Goal: Task Accomplishment & Management: Manage account settings

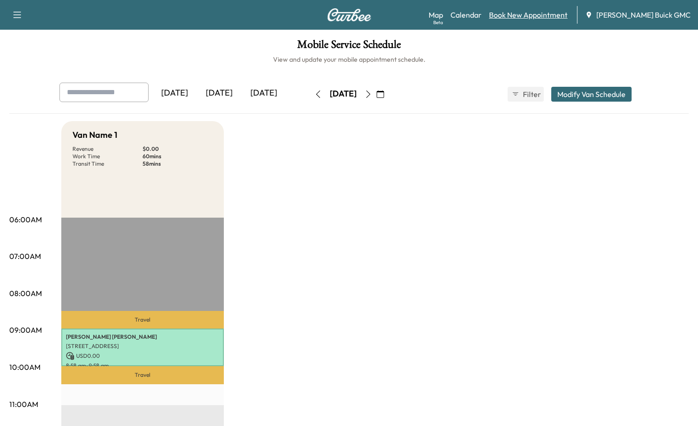
click at [557, 18] on link "Book New Appointment" at bounding box center [528, 14] width 78 height 11
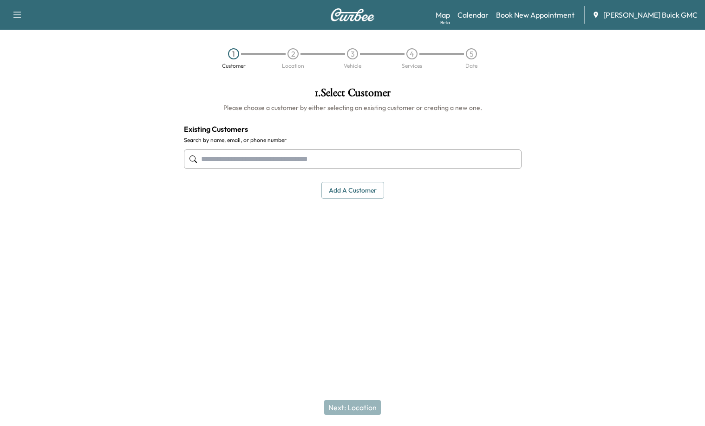
click at [289, 161] on input "text" at bounding box center [353, 160] width 338 height 20
type input "**********"
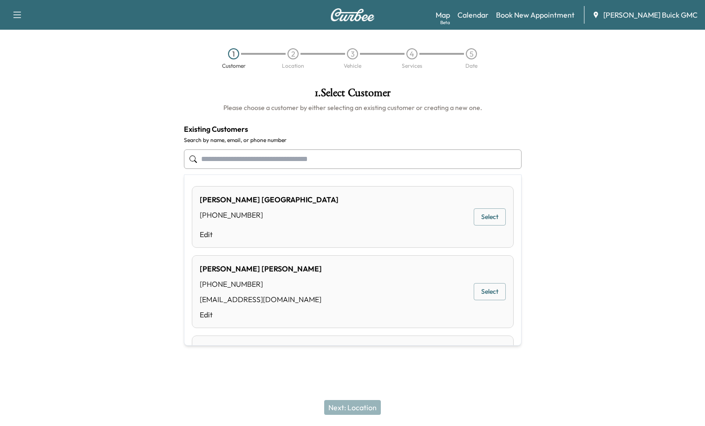
click at [405, 394] on div "Next: Location" at bounding box center [352, 407] width 705 height 37
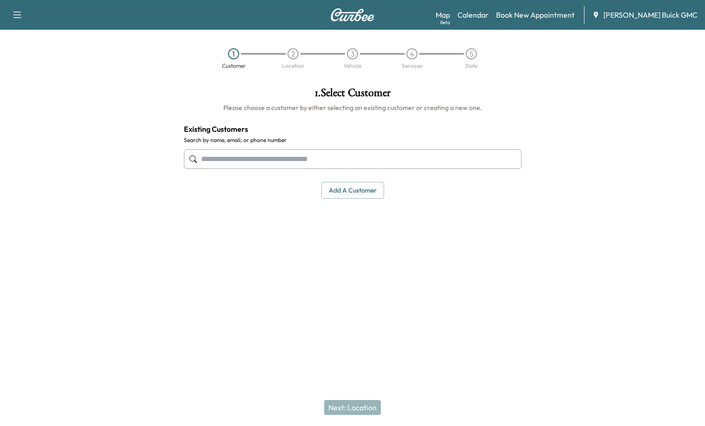
click at [352, 191] on button "Add a customer" at bounding box center [352, 190] width 63 height 17
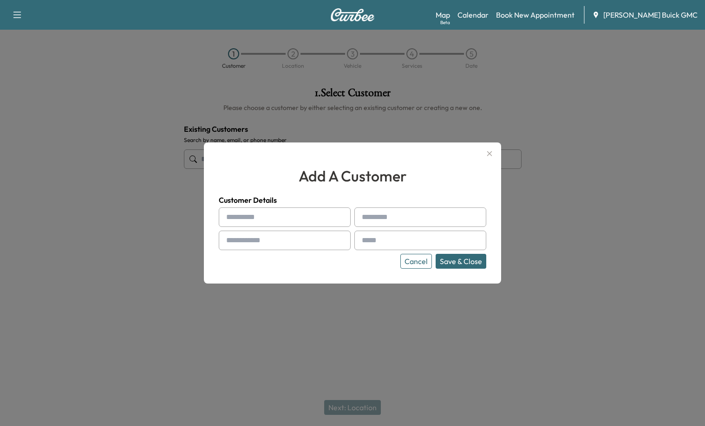
click at [283, 218] on input "text" at bounding box center [285, 218] width 132 height 20
type input "****"
type input "**********"
click at [264, 240] on input "text" at bounding box center [285, 241] width 132 height 20
click at [287, 237] on input "text" at bounding box center [285, 241] width 132 height 20
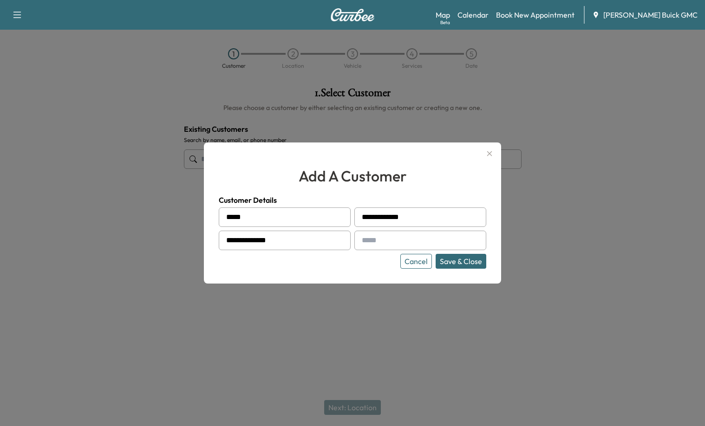
type input "**********"
click at [376, 243] on input "text" at bounding box center [420, 241] width 132 height 20
paste input "**********"
type input "**********"
click at [359, 272] on div "**********" at bounding box center [352, 213] width 297 height 141
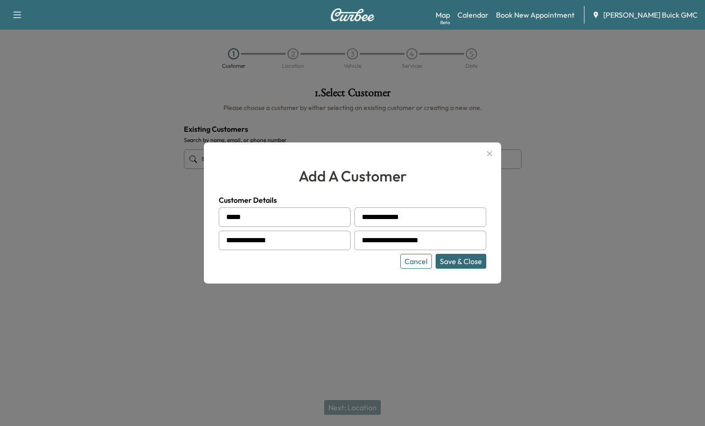
click at [481, 264] on button "Save & Close" at bounding box center [461, 261] width 51 height 15
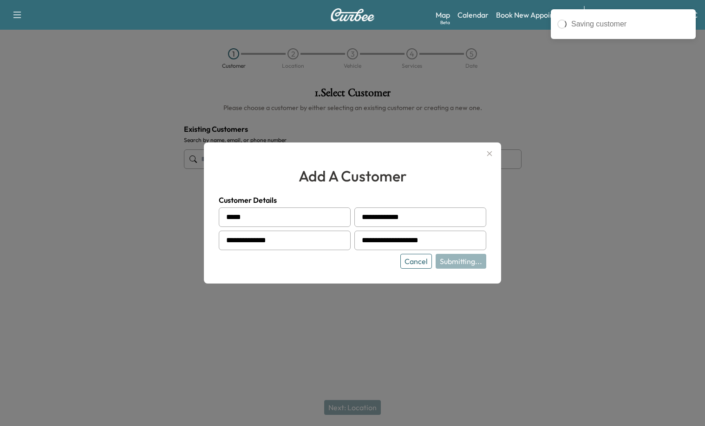
type input "**********"
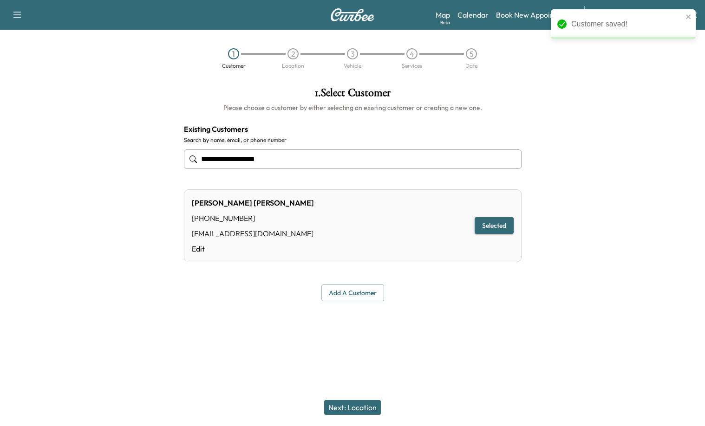
click at [475, 296] on div "Add a customer" at bounding box center [353, 293] width 338 height 17
click at [363, 406] on button "Next: Location" at bounding box center [352, 407] width 57 height 15
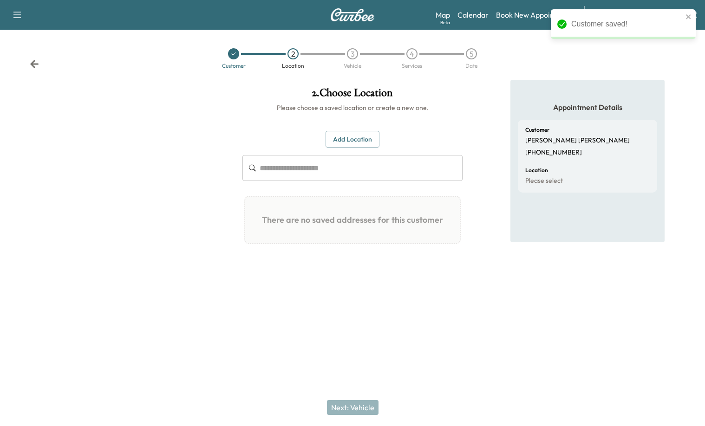
click at [356, 140] on button "Add Location" at bounding box center [353, 139] width 54 height 17
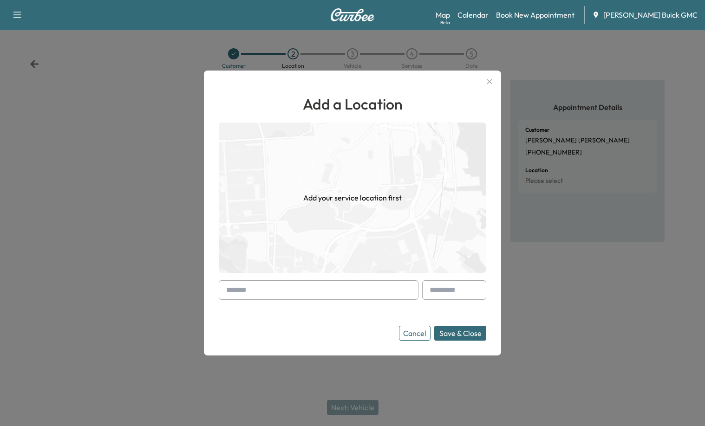
click at [322, 301] on form "Cancel Save & Close" at bounding box center [352, 310] width 267 height 60
click at [321, 294] on input "text" at bounding box center [319, 290] width 200 height 20
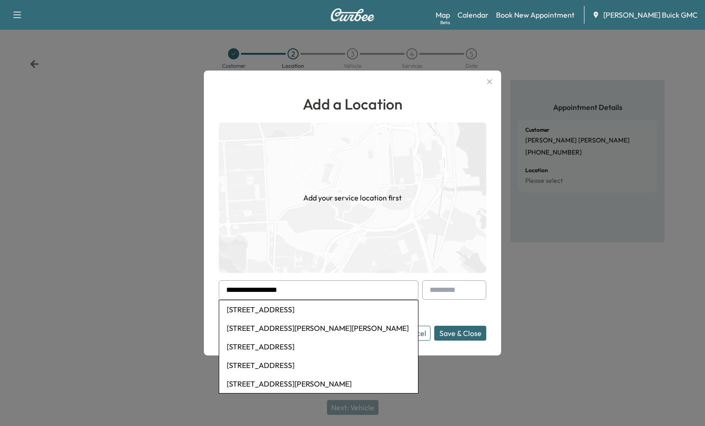
click at [318, 308] on li "807 Tiger Lake Rd, Lake Wales, FL, USA" at bounding box center [318, 309] width 199 height 19
type input "**********"
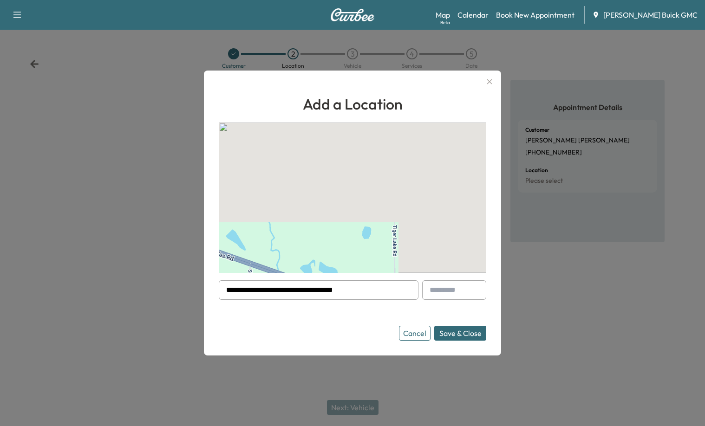
click at [452, 330] on button "Save & Close" at bounding box center [460, 333] width 52 height 15
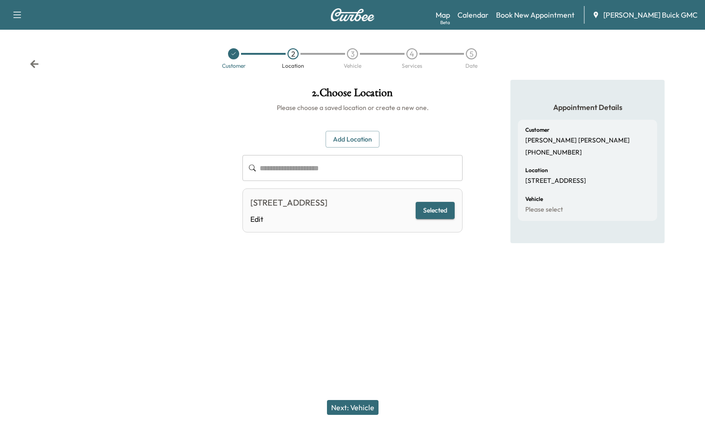
click at [370, 401] on button "Next: Vehicle" at bounding box center [353, 407] width 52 height 15
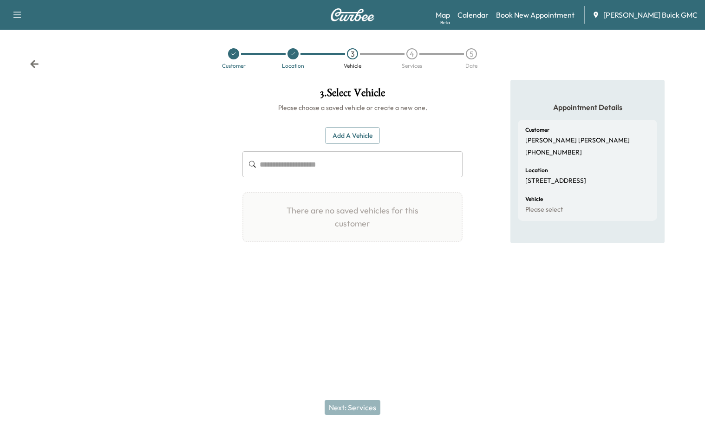
click at [359, 133] on button "Add a Vehicle" at bounding box center [352, 135] width 55 height 17
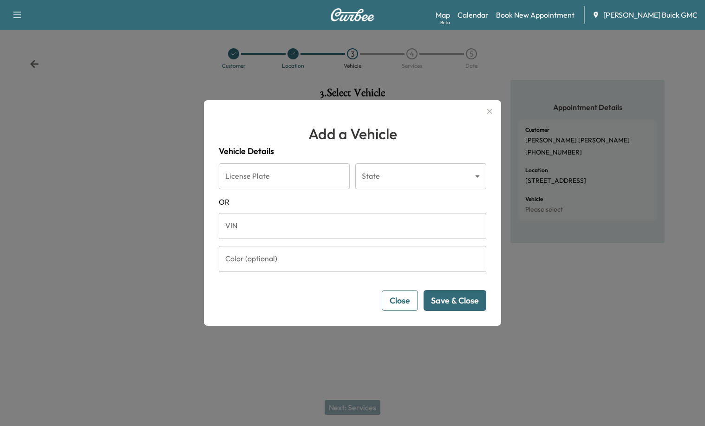
click at [344, 229] on input "VIN" at bounding box center [352, 226] width 267 height 26
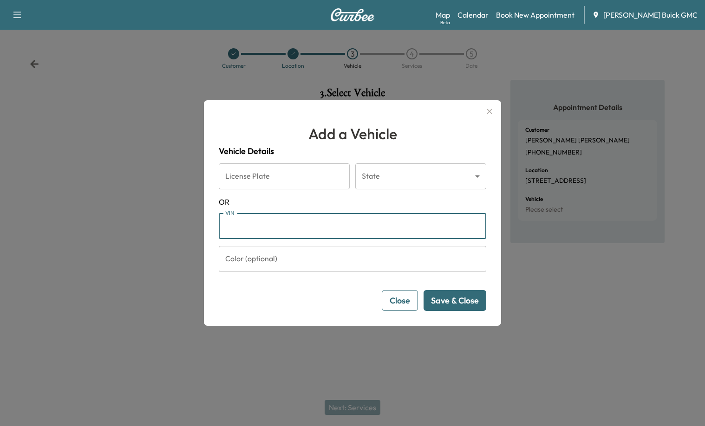
paste input "**********"
type input "**********"
click at [464, 308] on button "Save & Close" at bounding box center [455, 300] width 63 height 21
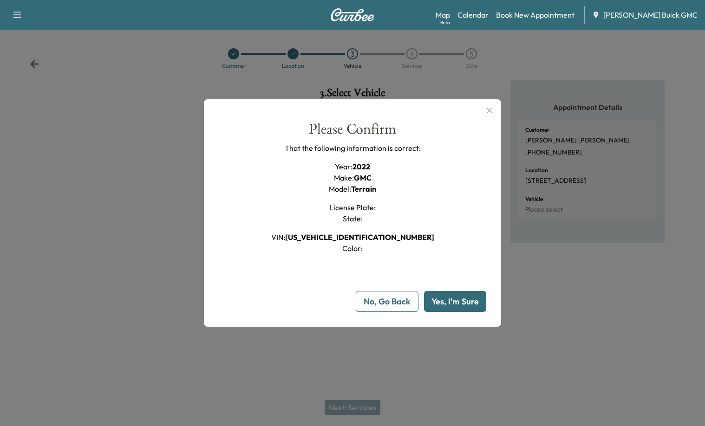
click at [463, 309] on button "Yes, I'm Sure" at bounding box center [455, 301] width 62 height 21
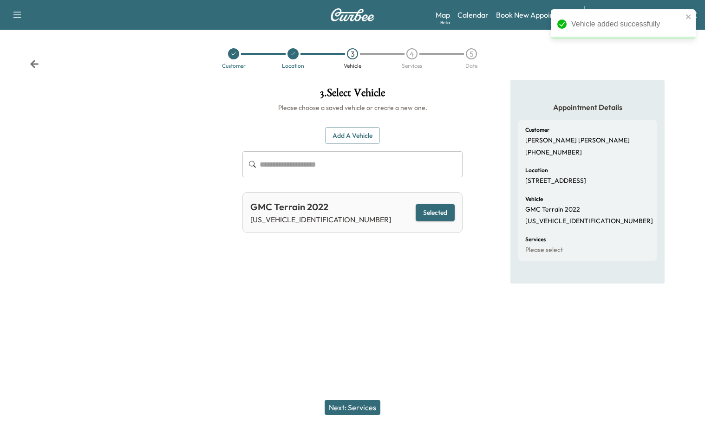
click at [374, 400] on button "Next: Services" at bounding box center [353, 407] width 56 height 15
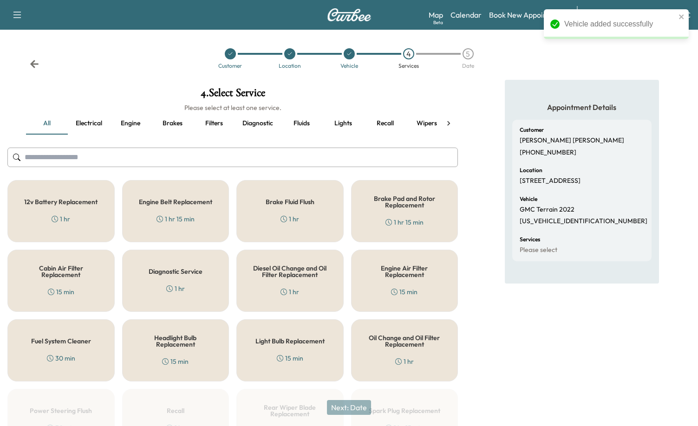
click at [387, 125] on button "Recall" at bounding box center [385, 123] width 42 height 22
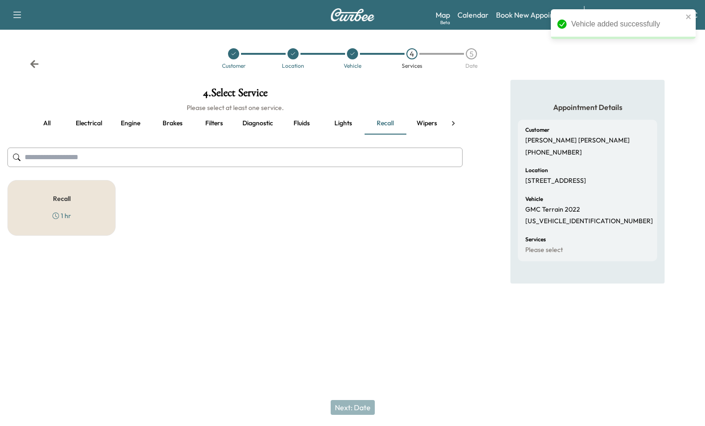
click at [103, 218] on div "Recall 1 hr" at bounding box center [61, 208] width 108 height 56
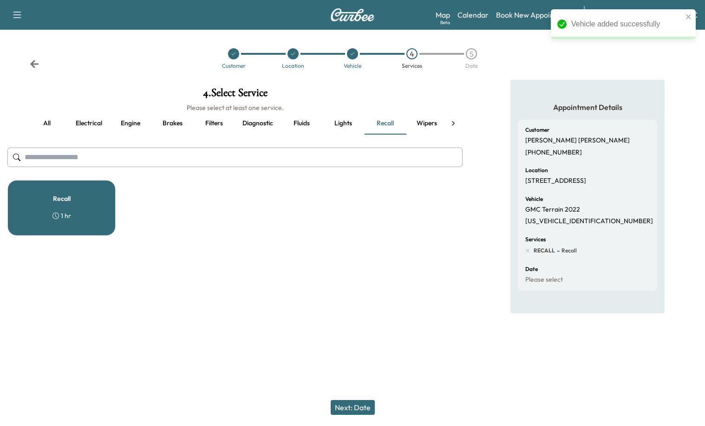
click at [372, 409] on button "Next: Date" at bounding box center [353, 407] width 44 height 15
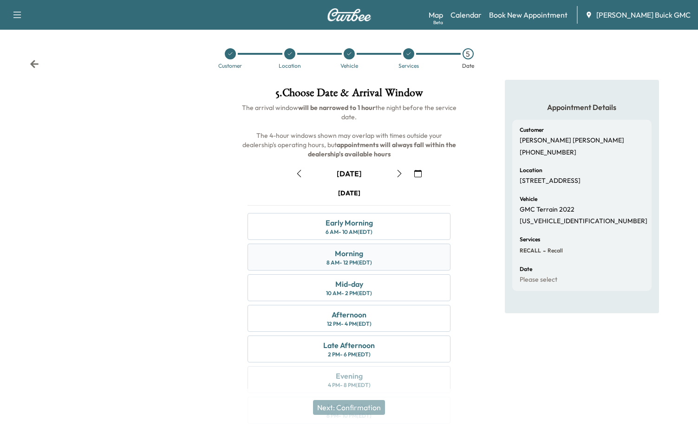
click at [353, 258] on div "Morning" at bounding box center [349, 253] width 28 height 11
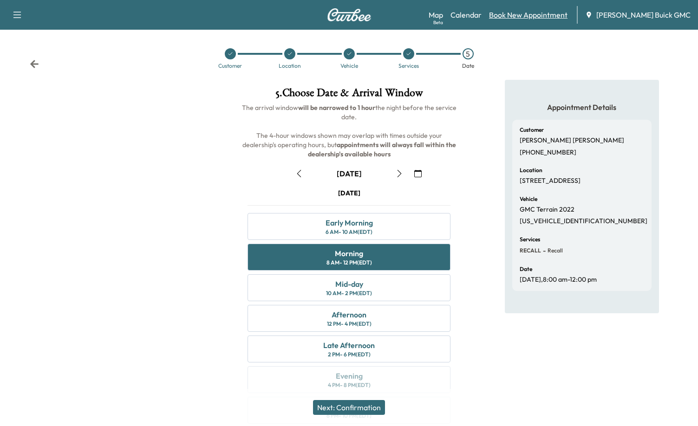
click at [548, 13] on link "Book New Appointment" at bounding box center [528, 14] width 78 height 11
click at [551, 17] on link "Book New Appointment" at bounding box center [528, 14] width 78 height 11
click at [29, 60] on div "Customer Location Vehicle Services 5 Date" at bounding box center [349, 58] width 698 height 43
click at [31, 62] on icon at bounding box center [34, 63] width 9 height 9
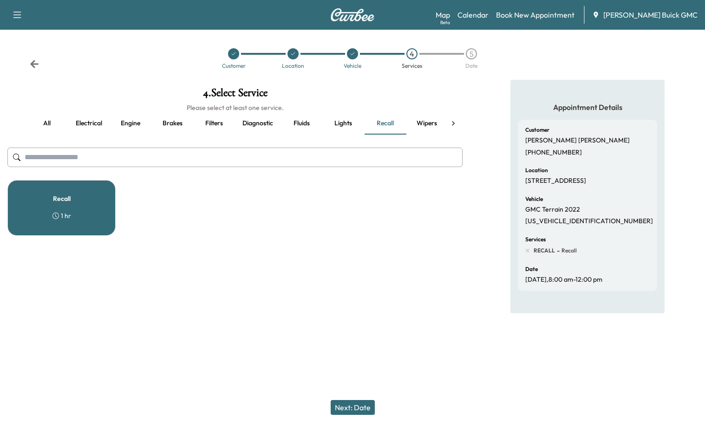
click at [35, 65] on icon at bounding box center [34, 63] width 9 height 9
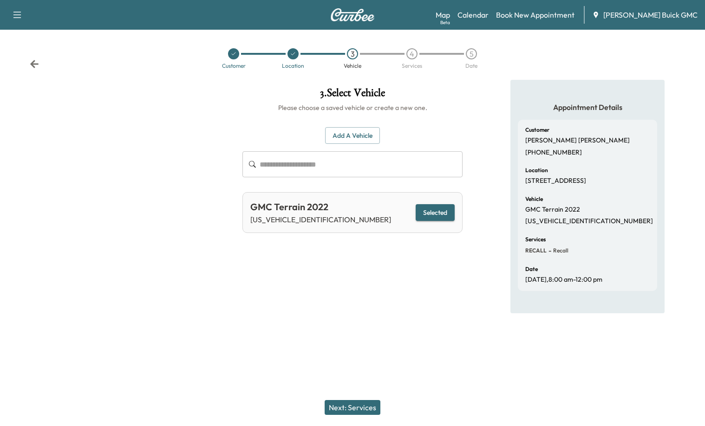
click at [35, 65] on icon at bounding box center [34, 63] width 9 height 9
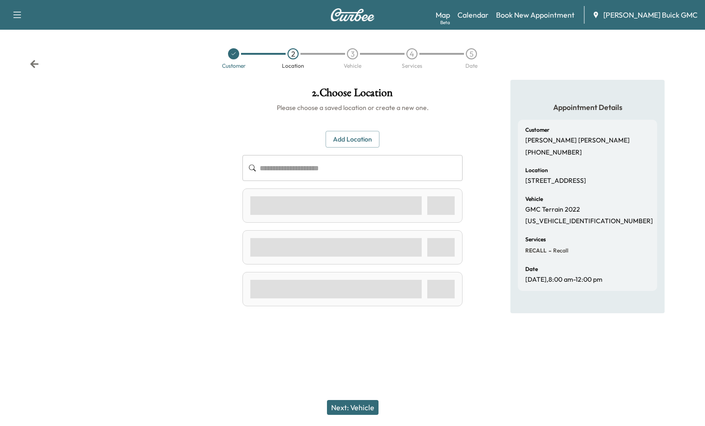
click at [35, 65] on icon at bounding box center [34, 63] width 9 height 9
click at [35, 65] on div "Customer 2 Location 3 Vehicle 4 Services 5 Date" at bounding box center [352, 58] width 705 height 43
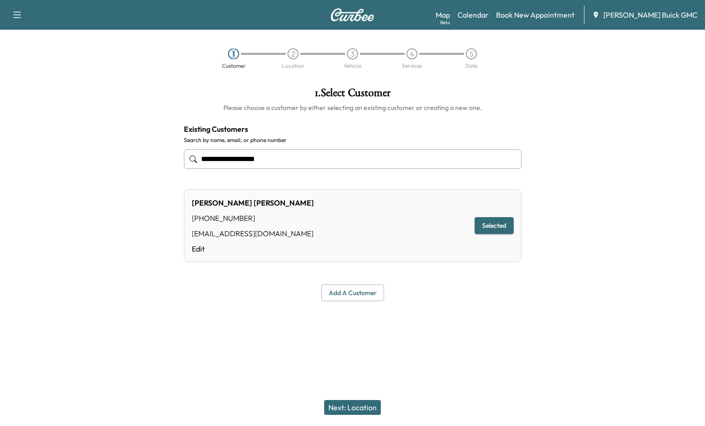
click at [35, 65] on div "1 Customer 2 Location 3 Vehicle 4 Services 5 Date" at bounding box center [352, 58] width 705 height 43
click at [566, 12] on link "Book New Appointment" at bounding box center [535, 14] width 78 height 11
click at [565, 13] on link "Book New Appointment" at bounding box center [535, 14] width 78 height 11
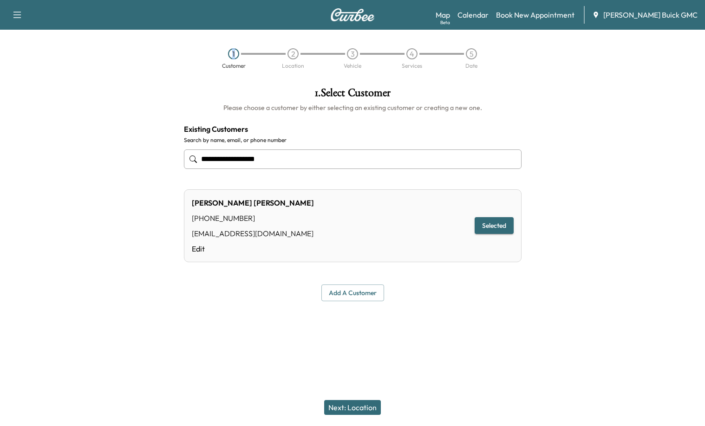
click at [18, 13] on icon "button" at bounding box center [17, 14] width 11 height 11
click at [132, 79] on div "1 Customer 2 Location 3 Vehicle 4 Services 5 Date" at bounding box center [352, 58] width 705 height 43
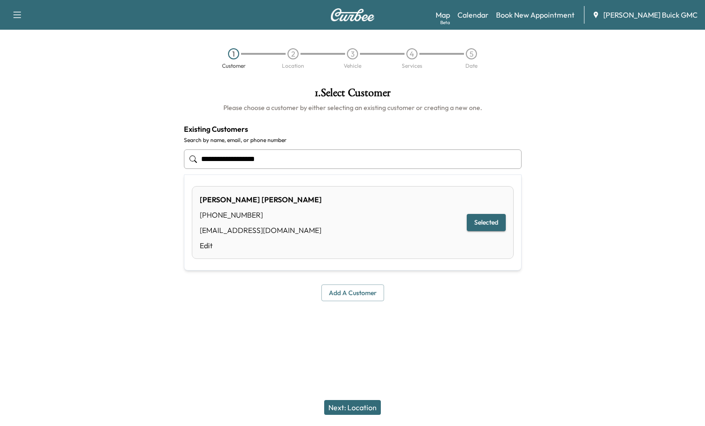
drag, startPoint x: 294, startPoint y: 159, endPoint x: 60, endPoint y: 174, distance: 234.0
click at [58, 175] on div "**********" at bounding box center [352, 194] width 705 height 229
type input "**********"
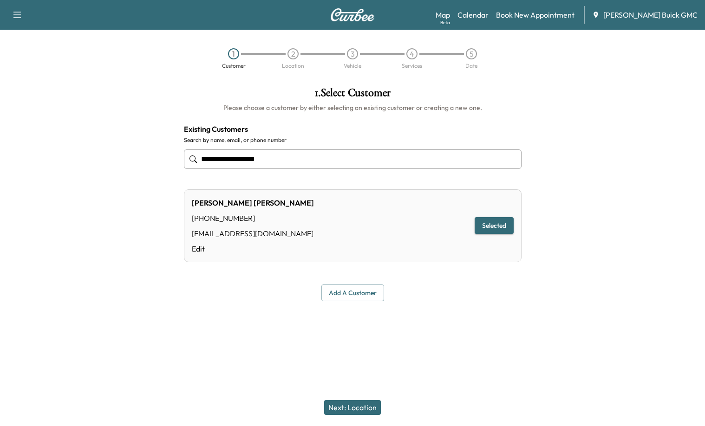
click at [464, 116] on div "**********" at bounding box center [352, 194] width 352 height 229
click at [544, 19] on link "Book New Appointment" at bounding box center [535, 14] width 78 height 11
click at [546, 15] on link "Book New Appointment" at bounding box center [535, 14] width 78 height 11
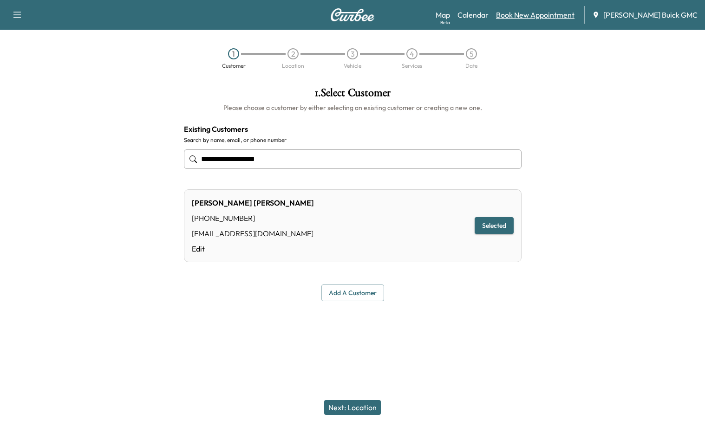
click at [546, 15] on link "Book New Appointment" at bounding box center [535, 14] width 78 height 11
click at [547, 15] on link "Book New Appointment" at bounding box center [535, 14] width 78 height 11
click at [305, 159] on input "**********" at bounding box center [353, 160] width 338 height 20
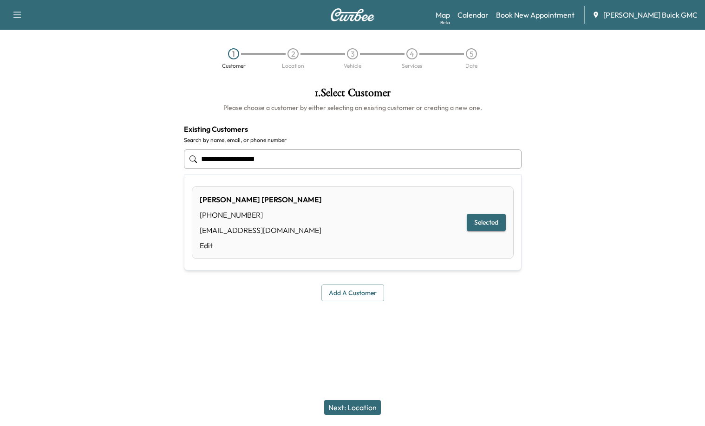
click at [305, 159] on input "**********" at bounding box center [353, 160] width 338 height 20
type input "**********"
click at [609, 114] on div at bounding box center [617, 194] width 176 height 229
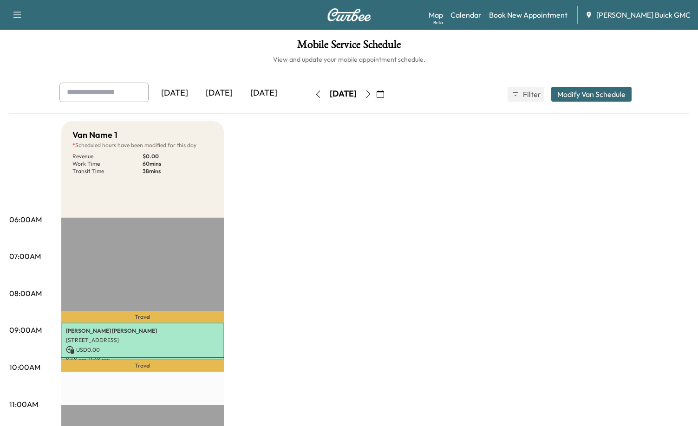
drag, startPoint x: 504, startPoint y: 52, endPoint x: 513, endPoint y: 41, distance: 13.5
click at [504, 51] on h1 "Mobile Service Schedule" at bounding box center [348, 47] width 679 height 16
click at [534, 8] on div "Map Beta Calendar Book New Appointment [PERSON_NAME] GMC" at bounding box center [560, 15] width 262 height 18
click at [535, 10] on link "Book New Appointment" at bounding box center [528, 14] width 78 height 11
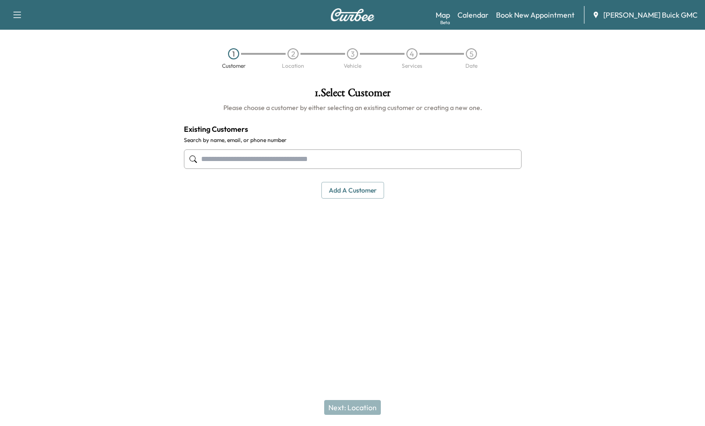
click at [251, 157] on input "text" at bounding box center [353, 160] width 338 height 20
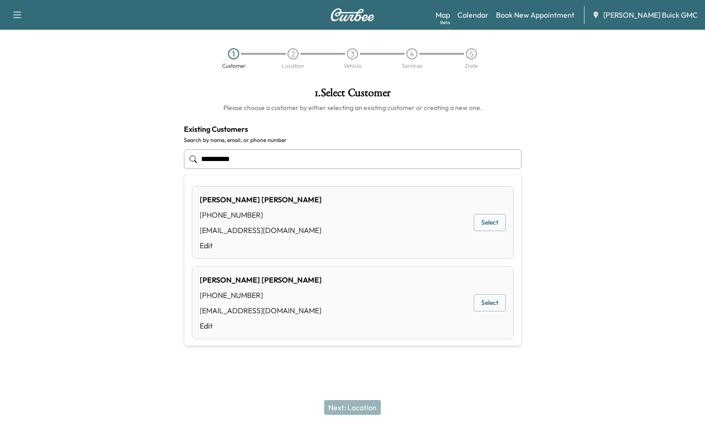
click at [480, 224] on button "Select" at bounding box center [490, 222] width 32 height 17
type input "**********"
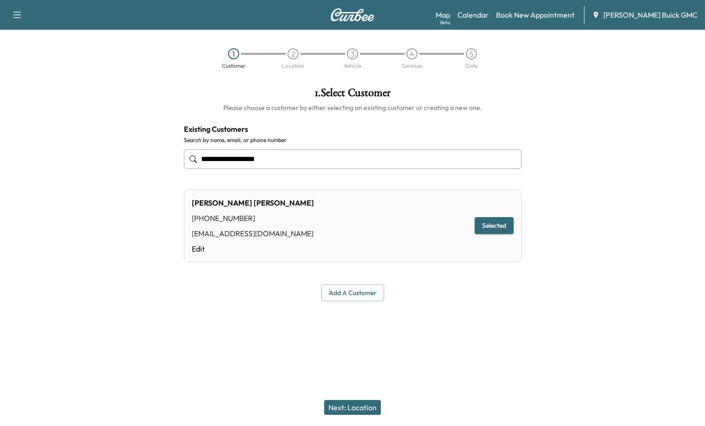
click at [346, 407] on button "Next: Location" at bounding box center [352, 407] width 57 height 15
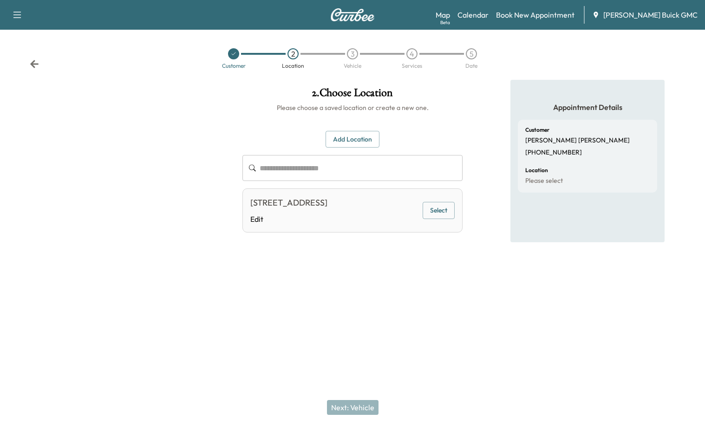
click at [364, 301] on div at bounding box center [352, 308] width 705 height 30
click at [136, 220] on div at bounding box center [117, 186] width 235 height 213
click at [292, 209] on div "[STREET_ADDRESS]" at bounding box center [288, 202] width 77 height 13
click at [351, 259] on div "**********" at bounding box center [352, 169] width 235 height 179
click at [433, 219] on button "Select" at bounding box center [439, 210] width 32 height 17
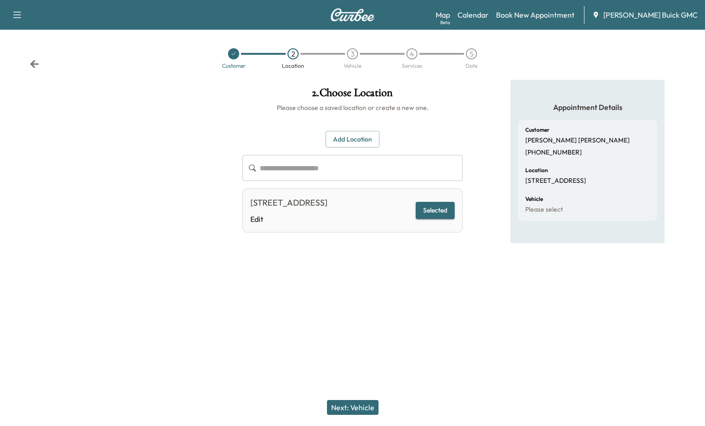
click at [365, 402] on button "Next: Vehicle" at bounding box center [353, 407] width 52 height 15
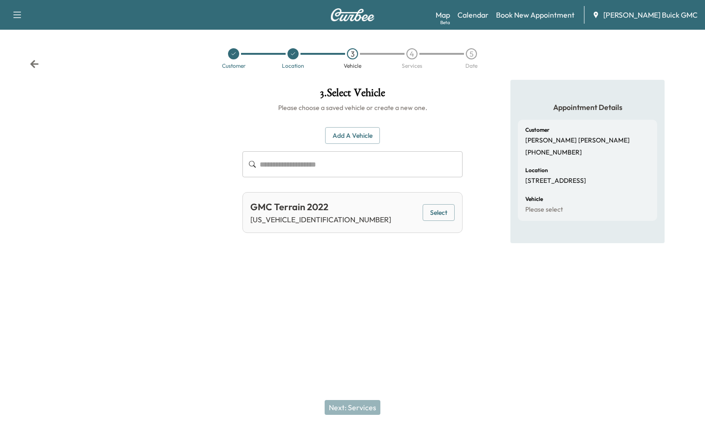
click at [428, 222] on div "GMC Terrain 2022 [US_VEHICLE_IDENTIFICATION_NUMBER] Select" at bounding box center [352, 212] width 220 height 41
click at [430, 216] on button "Select" at bounding box center [439, 212] width 32 height 17
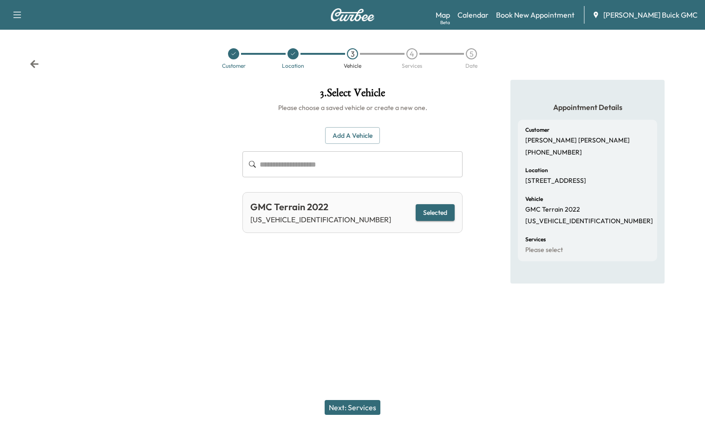
click at [370, 402] on button "Next: Services" at bounding box center [353, 407] width 56 height 15
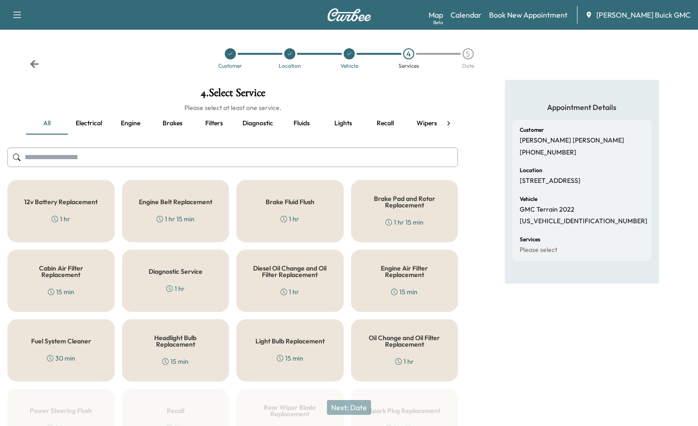
click at [380, 125] on button "Recall" at bounding box center [385, 123] width 42 height 22
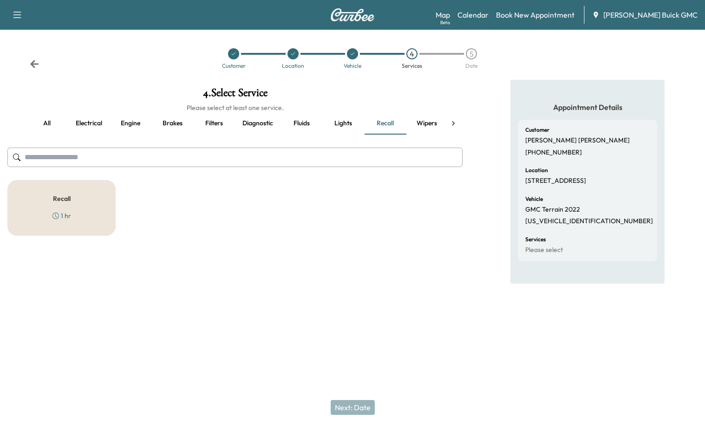
click at [59, 218] on div "1 hr" at bounding box center [61, 215] width 19 height 9
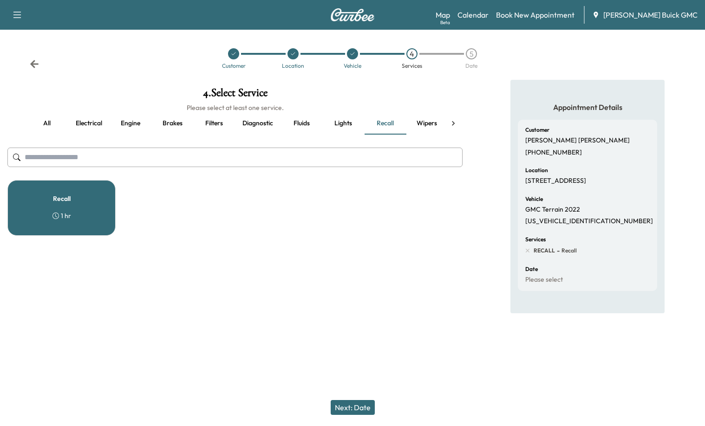
click at [362, 406] on button "Next: Date" at bounding box center [353, 407] width 44 height 15
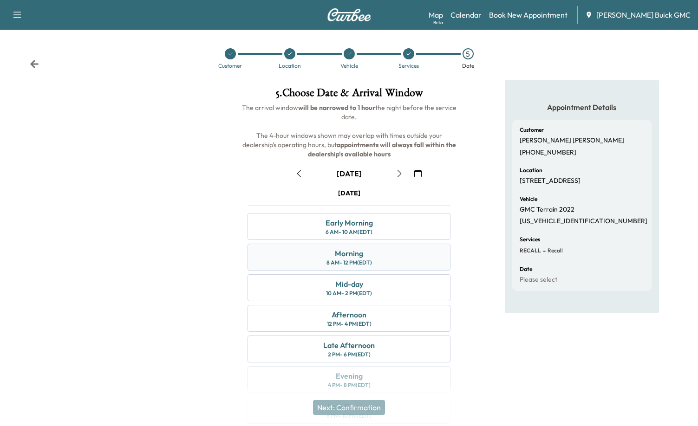
click at [369, 256] on div "Morning 8 AM - 12 PM (EDT)" at bounding box center [349, 257] width 203 height 27
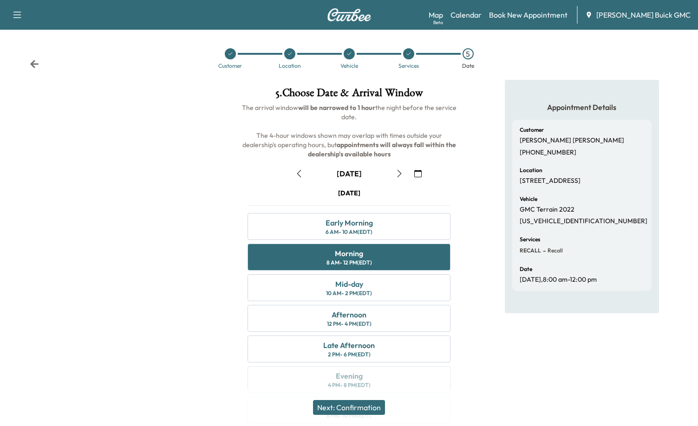
click at [364, 411] on button "Next: Confirmation" at bounding box center [349, 407] width 72 height 15
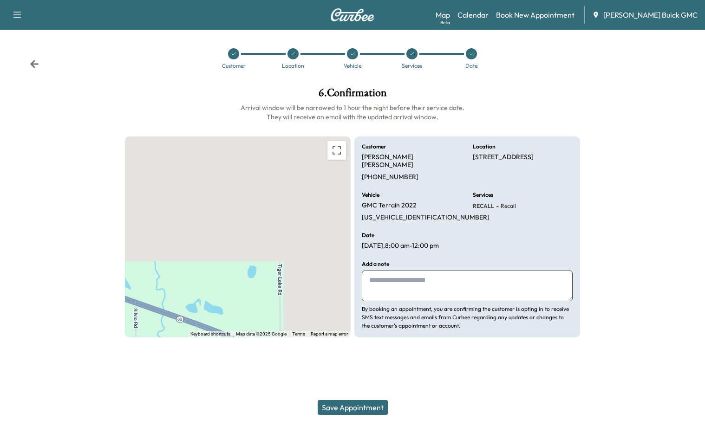
click at [417, 281] on textarea at bounding box center [467, 286] width 211 height 31
type textarea "*"
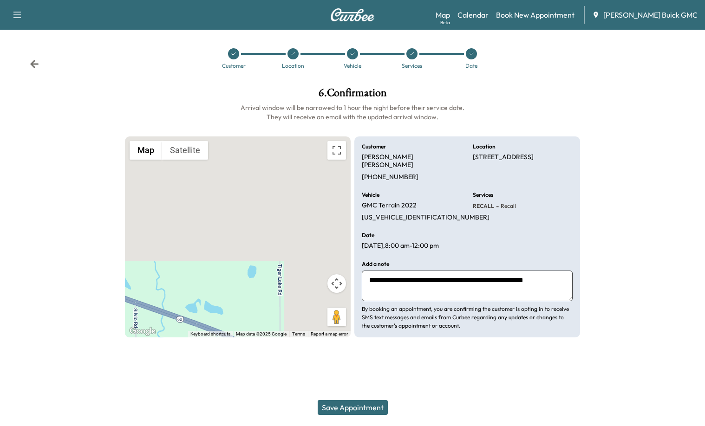
type textarea "**********"
click at [393, 214] on p "[US_VEHICLE_IDENTIFICATION_NUMBER]" at bounding box center [426, 218] width 128 height 8
copy p "[US_VEHICLE_IDENTIFICATION_NUMBER]"
click at [379, 404] on button "Save Appointment" at bounding box center [353, 407] width 70 height 15
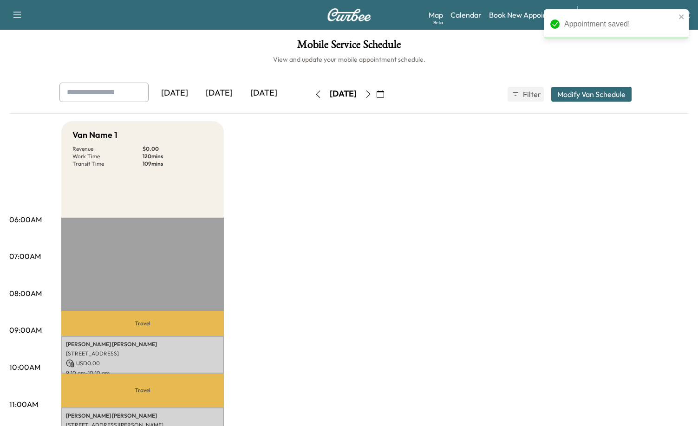
click at [230, 93] on div "[DATE]" at bounding box center [219, 93] width 45 height 21
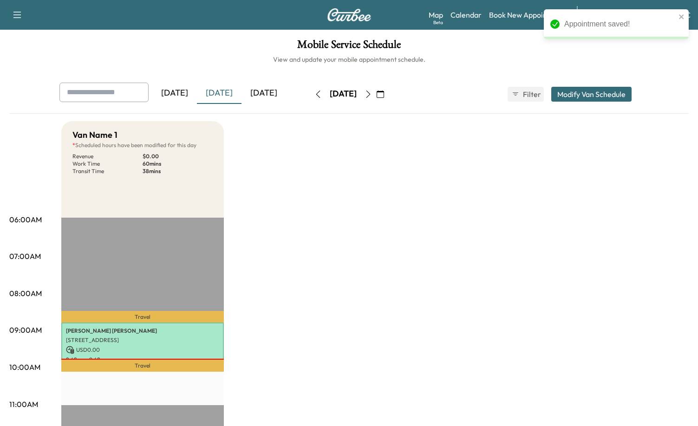
click at [265, 98] on div "[DATE]" at bounding box center [263, 93] width 45 height 21
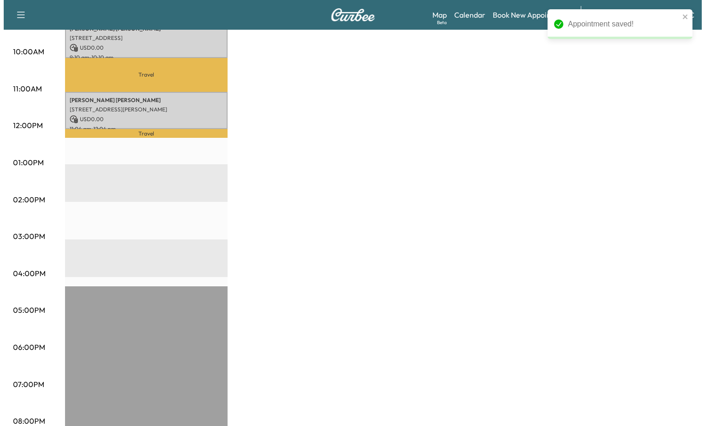
scroll to position [169, 0]
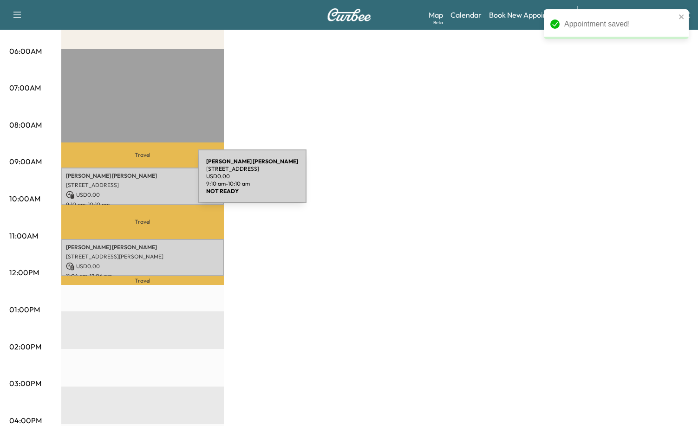
click at [128, 182] on p "[STREET_ADDRESS]" at bounding box center [142, 185] width 153 height 7
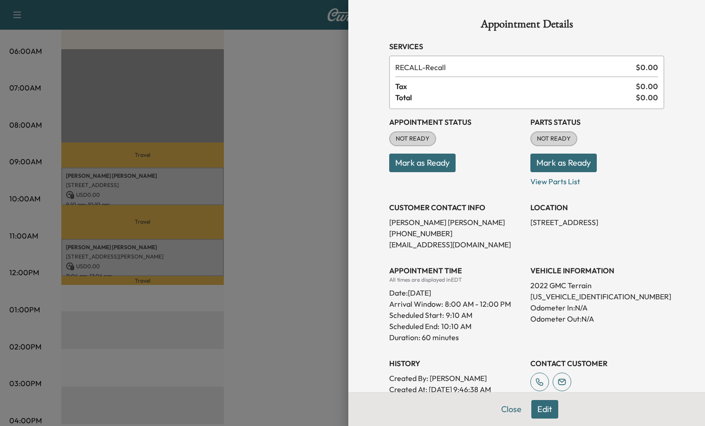
click at [547, 418] on button "Edit" at bounding box center [544, 409] width 27 height 19
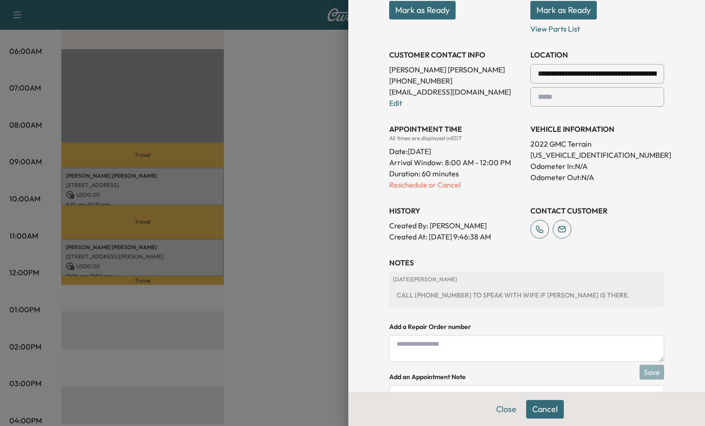
scroll to position [186, 0]
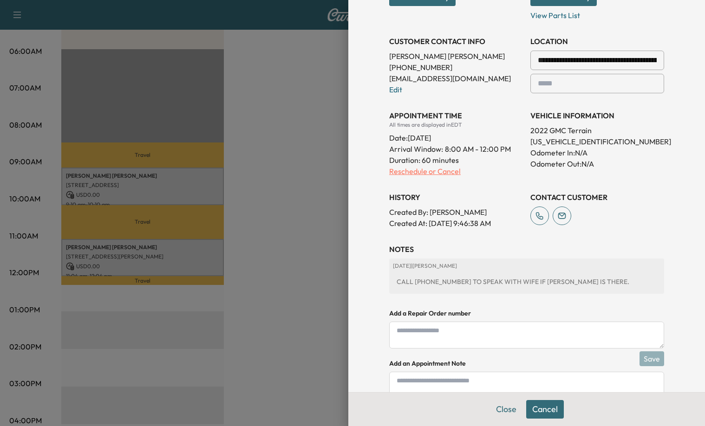
click at [431, 175] on p "Reschedule or Cancel" at bounding box center [456, 171] width 134 height 11
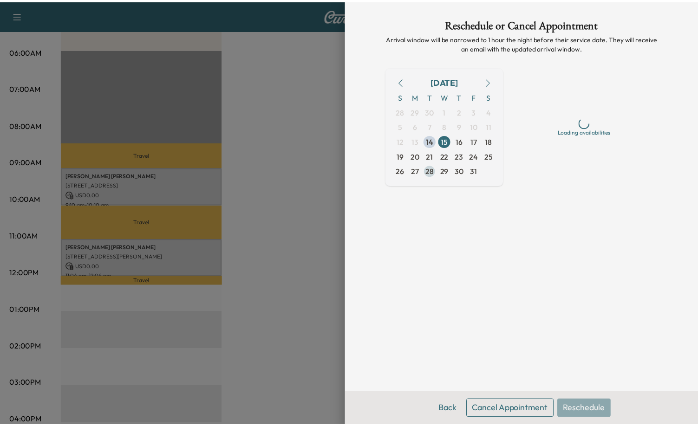
scroll to position [0, 0]
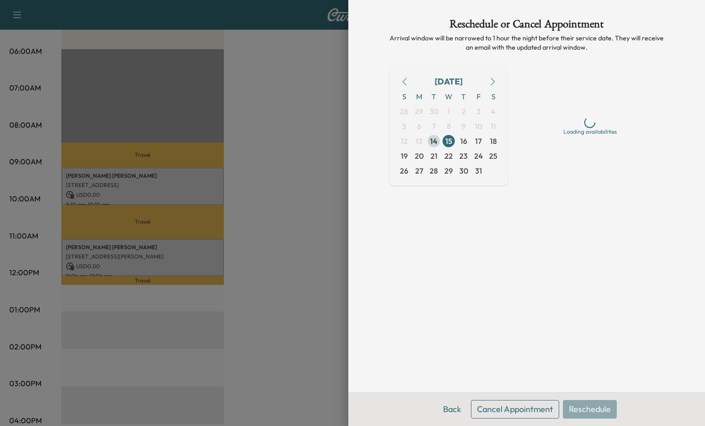
click at [436, 142] on span "14" at bounding box center [433, 141] width 7 height 11
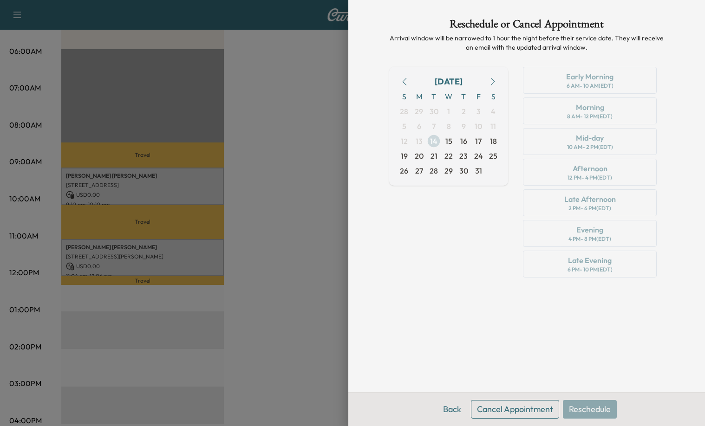
click at [434, 137] on span "14" at bounding box center [433, 141] width 7 height 11
click at [435, 143] on span "14" at bounding box center [433, 141] width 7 height 11
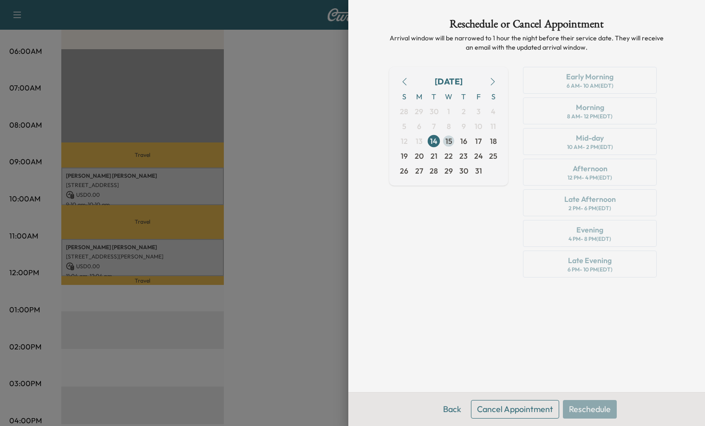
click at [448, 141] on span "15" at bounding box center [448, 141] width 7 height 11
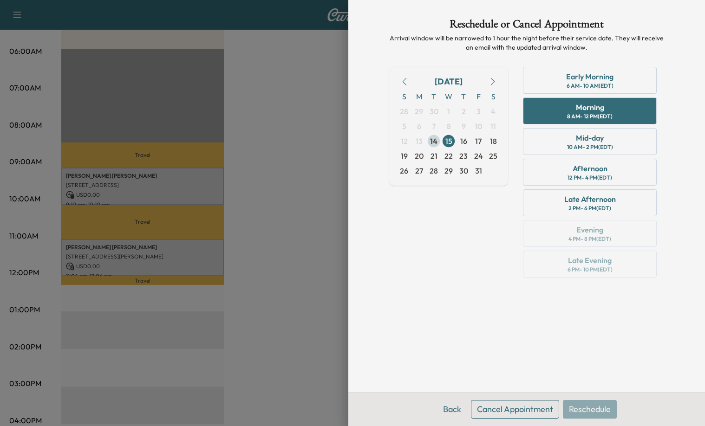
click at [433, 142] on span "14" at bounding box center [433, 141] width 7 height 11
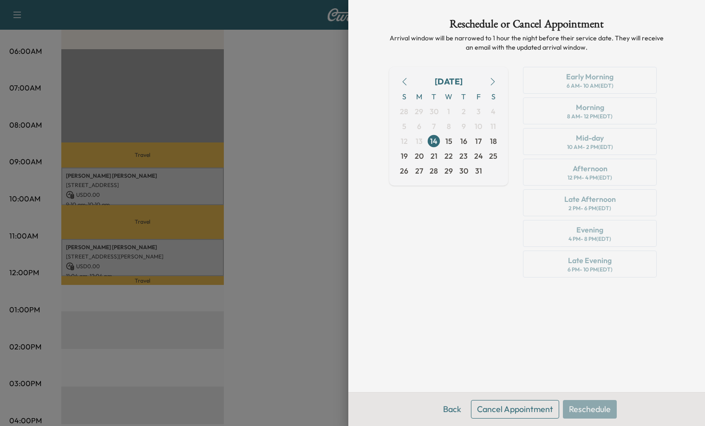
click at [435, 239] on div "[DATE] S M T W T F S 28 29 30 1 2 3 4 5 6 7 8 9 10 11 12 13 14 15 16 17 18 19 2…" at bounding box center [448, 174] width 119 height 215
click at [450, 408] on button "Back" at bounding box center [452, 409] width 30 height 19
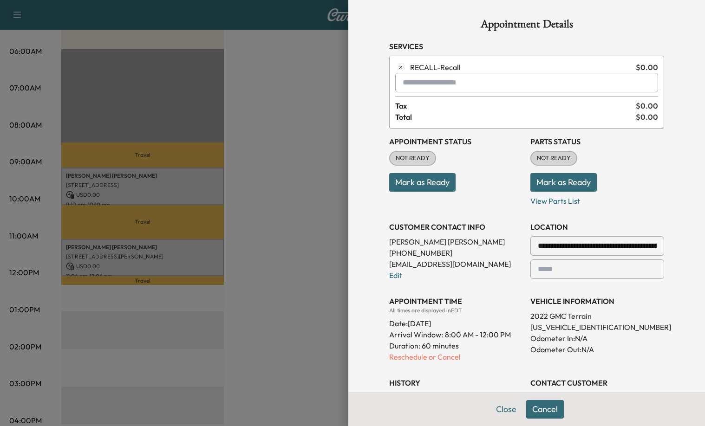
click at [181, 311] on div at bounding box center [352, 213] width 705 height 426
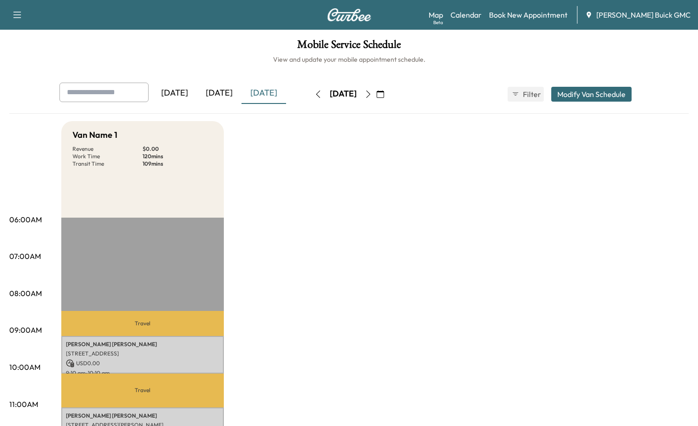
click at [228, 91] on div "[DATE]" at bounding box center [219, 93] width 45 height 21
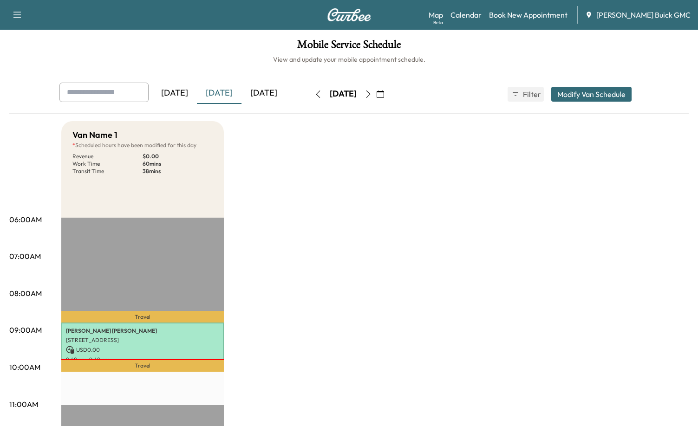
click at [272, 91] on div "[DATE]" at bounding box center [263, 93] width 45 height 21
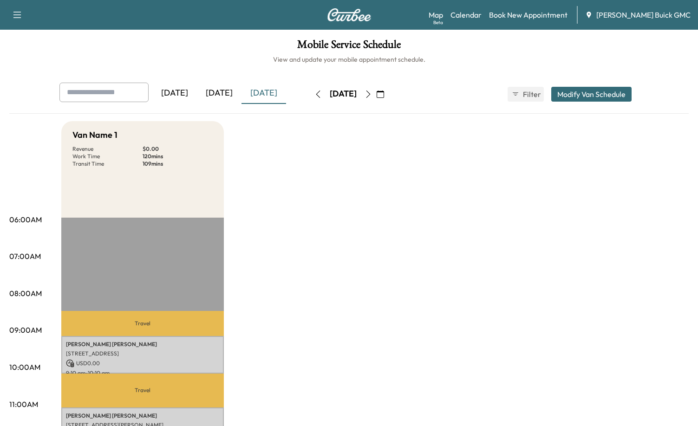
click at [212, 89] on div "[DATE]" at bounding box center [219, 93] width 45 height 21
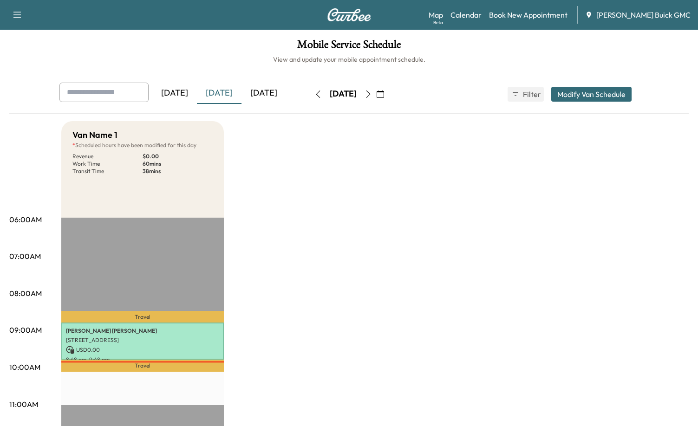
click at [277, 90] on div "[DATE]" at bounding box center [263, 93] width 45 height 21
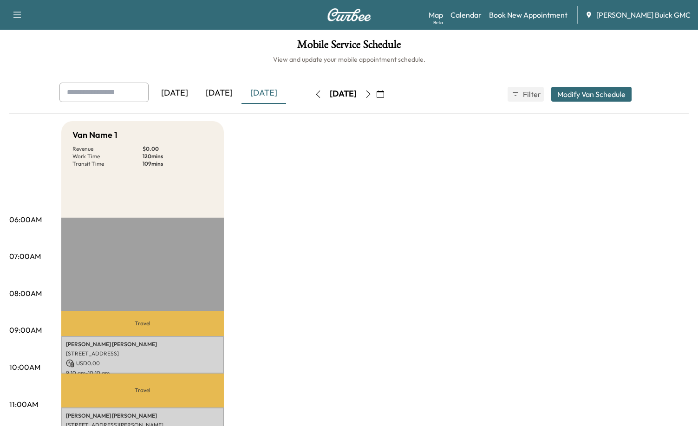
click at [230, 84] on div "[DATE]" at bounding box center [219, 93] width 45 height 21
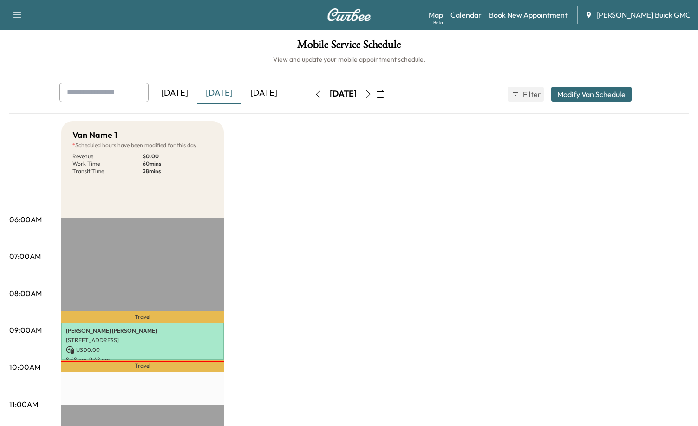
click at [273, 98] on div "[DATE]" at bounding box center [263, 93] width 45 height 21
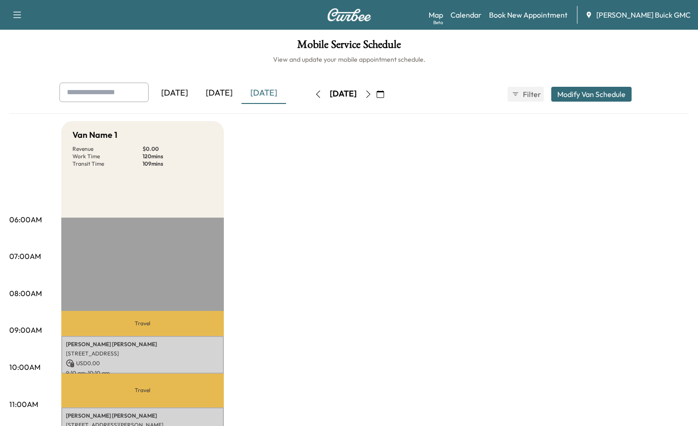
click at [259, 93] on div "[DATE]" at bounding box center [263, 93] width 45 height 21
click at [215, 94] on div "[DATE]" at bounding box center [219, 93] width 45 height 21
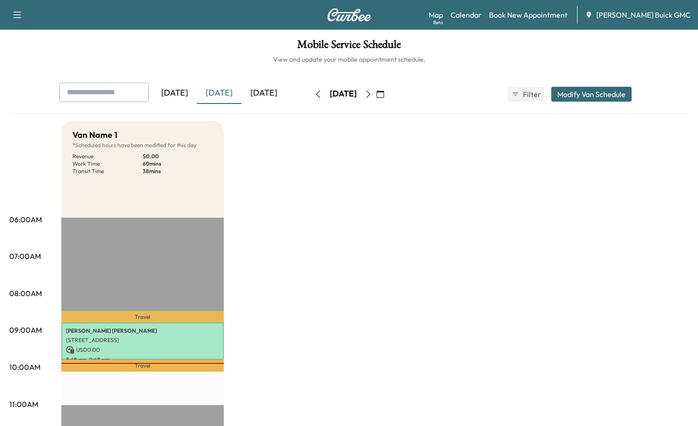
click at [261, 91] on div "[DATE]" at bounding box center [263, 93] width 45 height 21
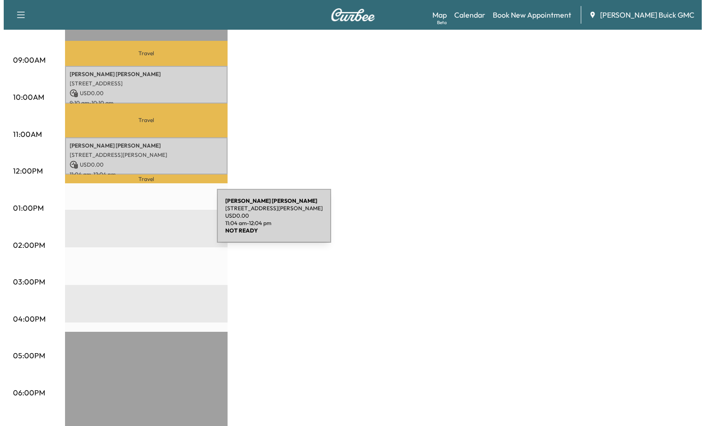
scroll to position [279, 0]
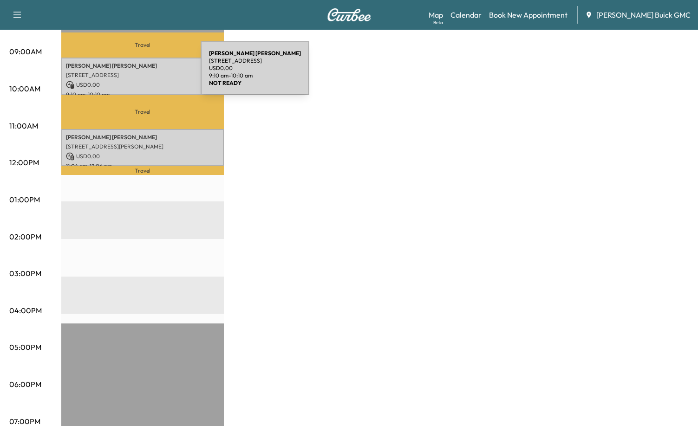
click at [131, 74] on p "[STREET_ADDRESS]" at bounding box center [142, 75] width 153 height 7
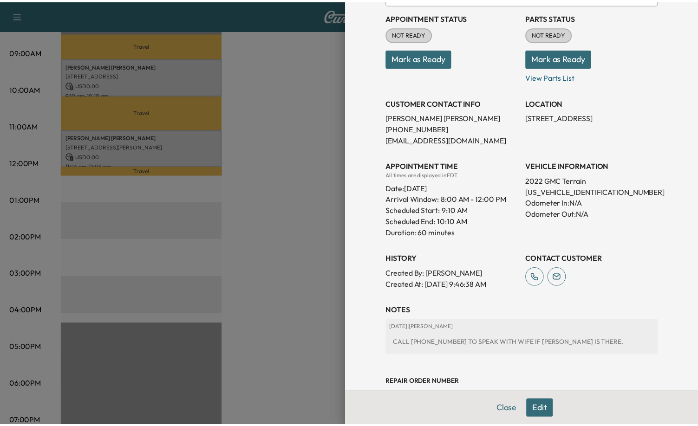
scroll to position [131, 0]
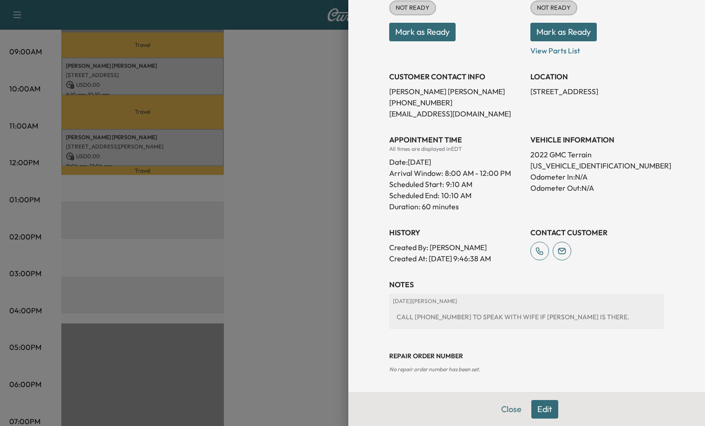
click at [188, 169] on div at bounding box center [352, 213] width 705 height 426
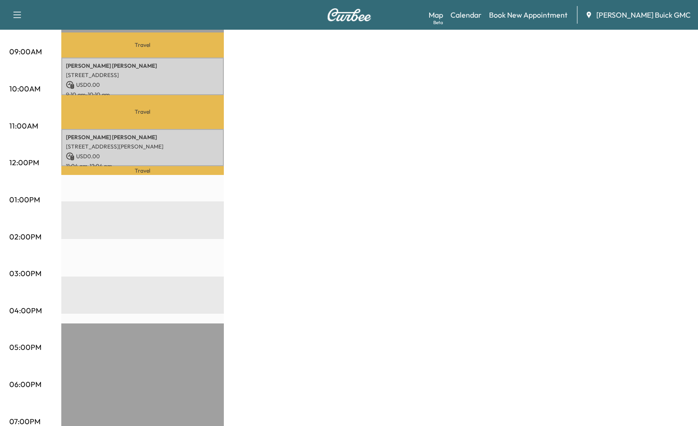
click at [332, 221] on div "Van Name 1 Revenue $ 0.00 Work Time 120 mins Transit Time 109 mins Travel [PERS…" at bounding box center [374, 191] width 627 height 697
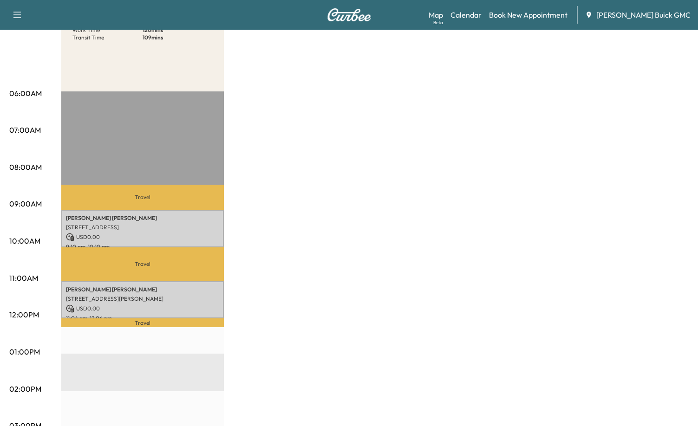
scroll to position [139, 0]
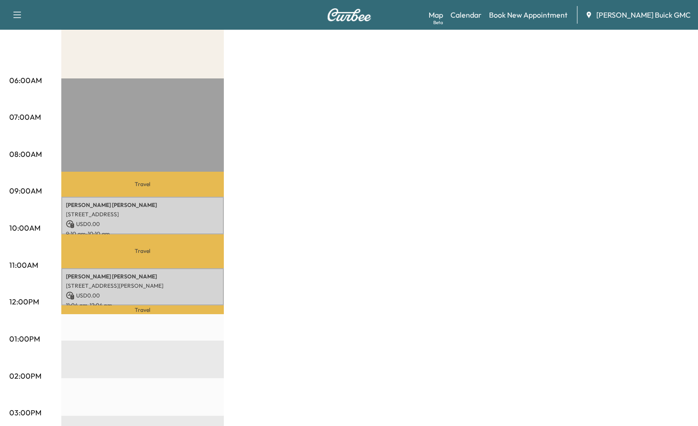
click at [391, 249] on div "Van Name 1 Revenue $ 0.00 Work Time 120 mins Transit Time 109 mins Travel [PERS…" at bounding box center [374, 330] width 627 height 697
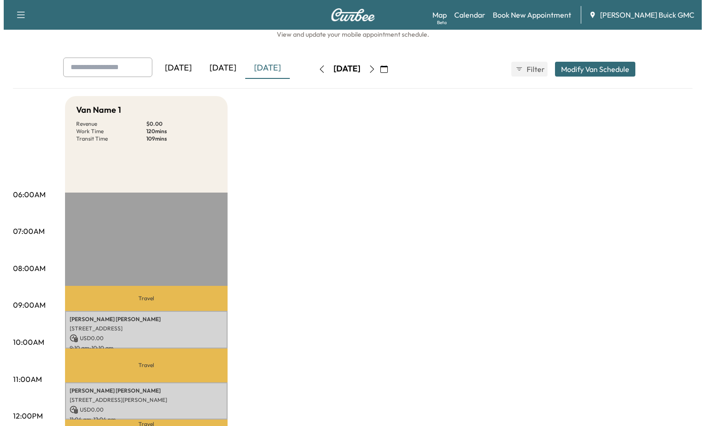
scroll to position [46, 0]
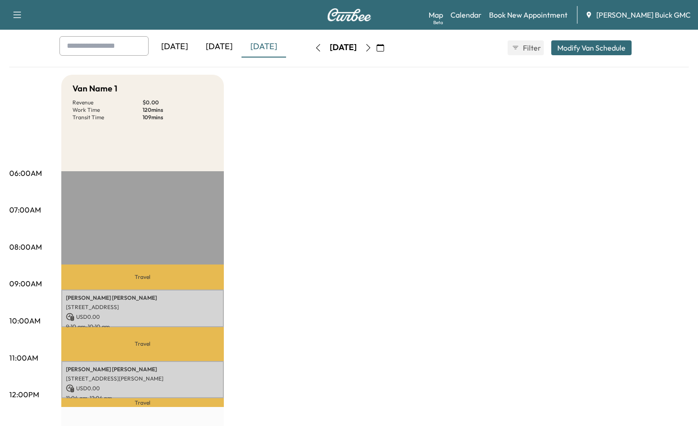
click at [275, 52] on div "[DATE]" at bounding box center [263, 46] width 45 height 21
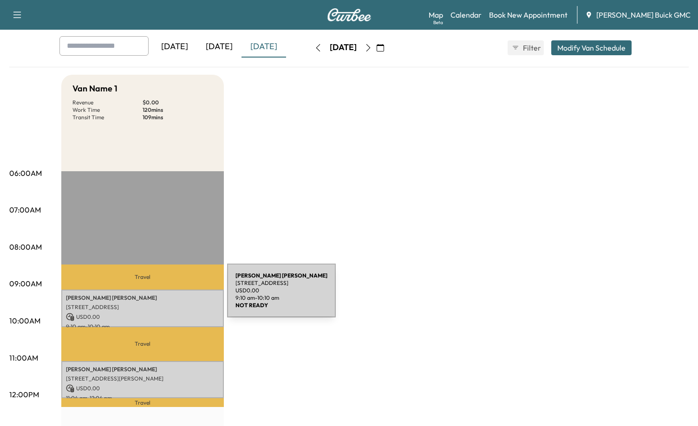
click at [157, 296] on p "[PERSON_NAME]" at bounding box center [142, 297] width 153 height 7
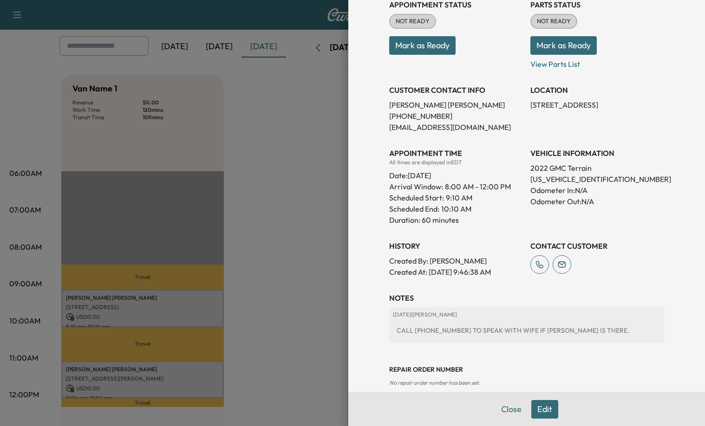
scroll to position [131, 0]
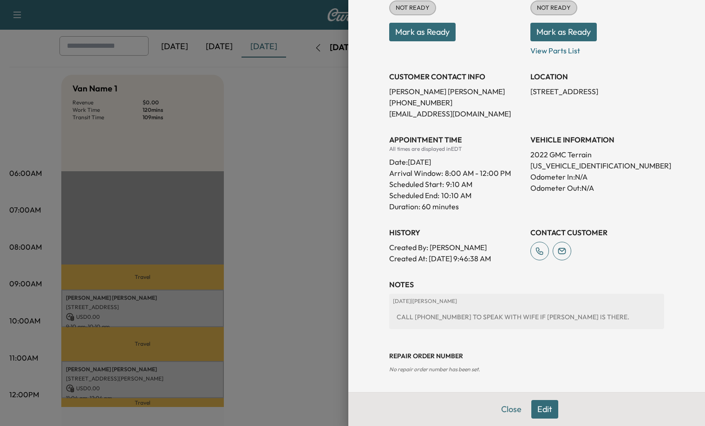
click at [251, 256] on div at bounding box center [352, 213] width 705 height 426
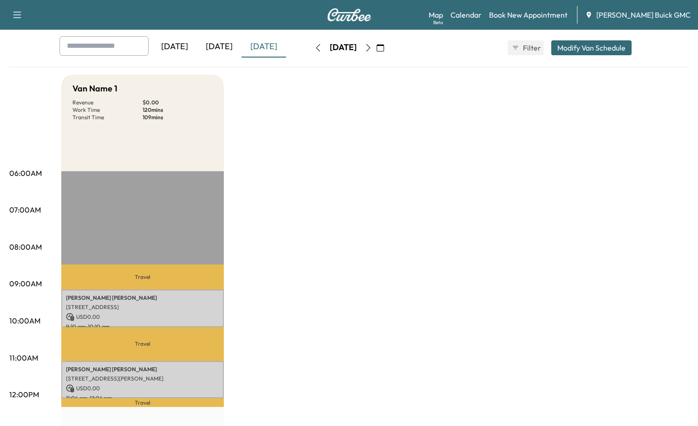
click at [320, 211] on div "Van Name 1 Revenue $ 0.00 Work Time 120 mins Transit Time 109 mins Travel [PERS…" at bounding box center [374, 423] width 627 height 697
click at [349, 222] on div "Van Name 1 Revenue $ 0.00 Work Time 120 mins Transit Time 109 mins Travel [PERS…" at bounding box center [374, 423] width 627 height 697
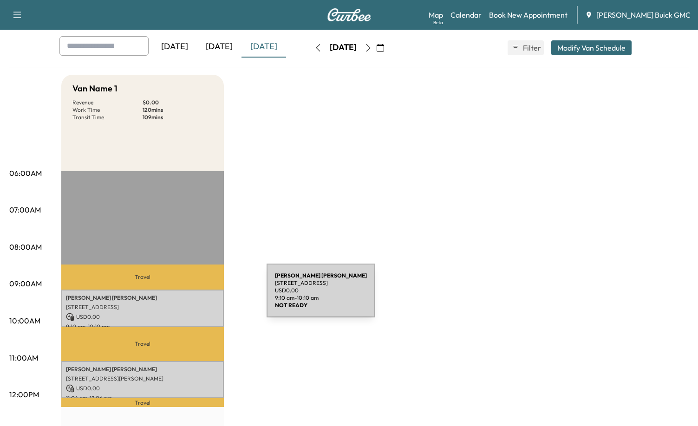
click at [197, 296] on p "[PERSON_NAME]" at bounding box center [142, 297] width 153 height 7
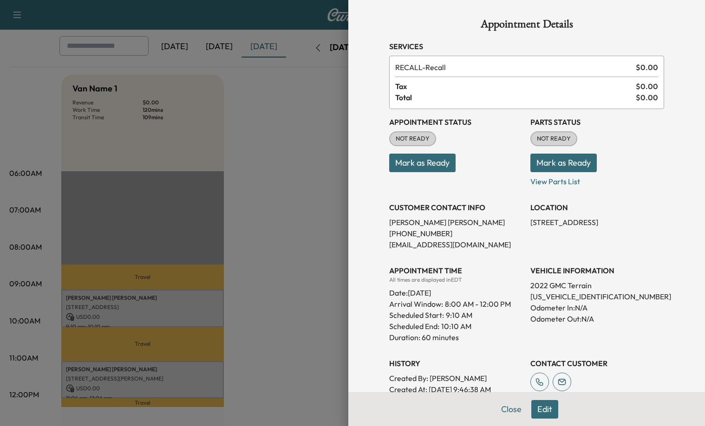
click at [307, 177] on div at bounding box center [352, 213] width 705 height 426
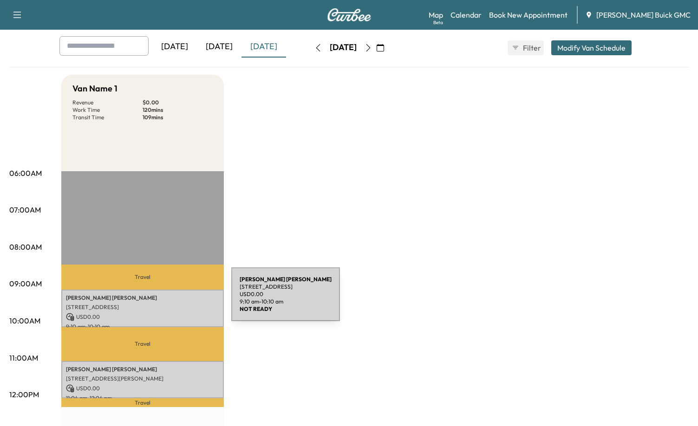
click at [162, 300] on p "[PERSON_NAME]" at bounding box center [142, 297] width 153 height 7
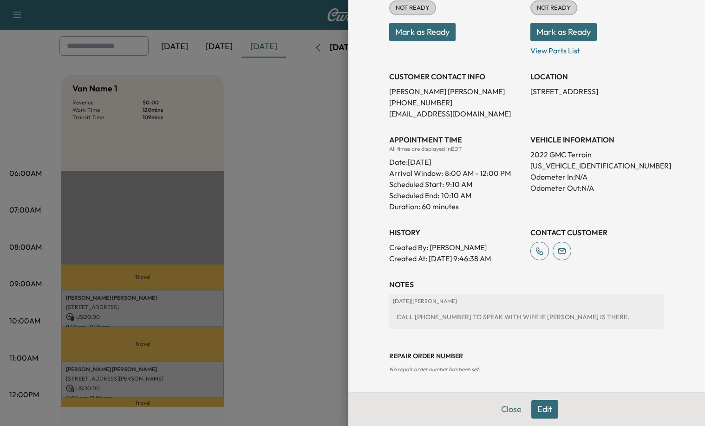
click at [538, 402] on button "Edit" at bounding box center [544, 409] width 27 height 19
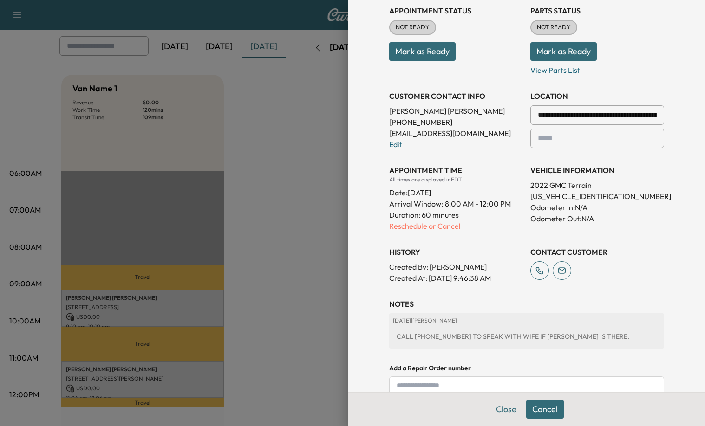
scroll to position [150, 0]
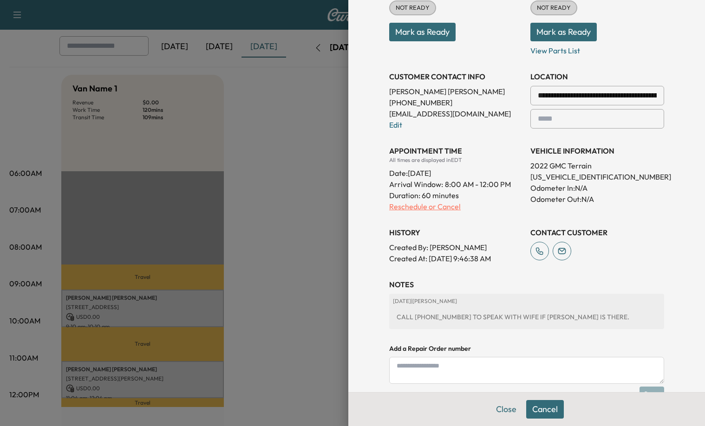
click at [424, 211] on p "Reschedule or Cancel" at bounding box center [456, 206] width 134 height 11
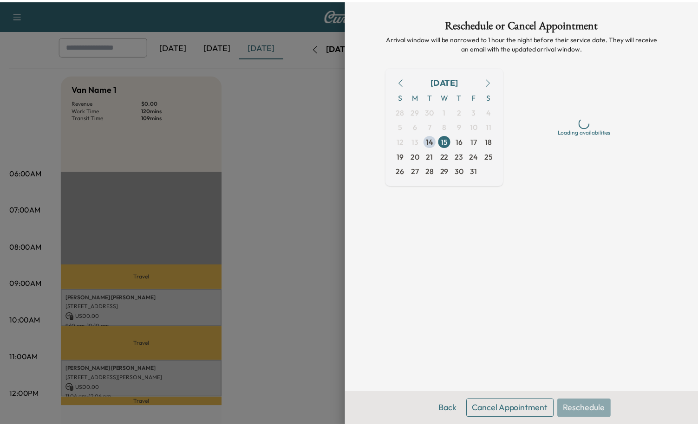
scroll to position [0, 0]
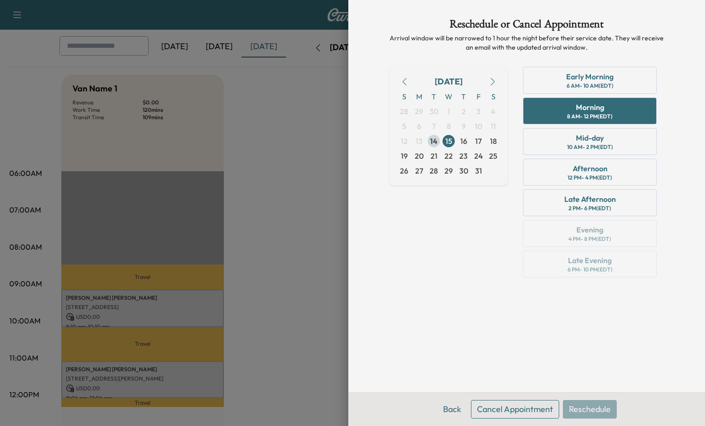
click at [435, 140] on span "14" at bounding box center [433, 141] width 7 height 11
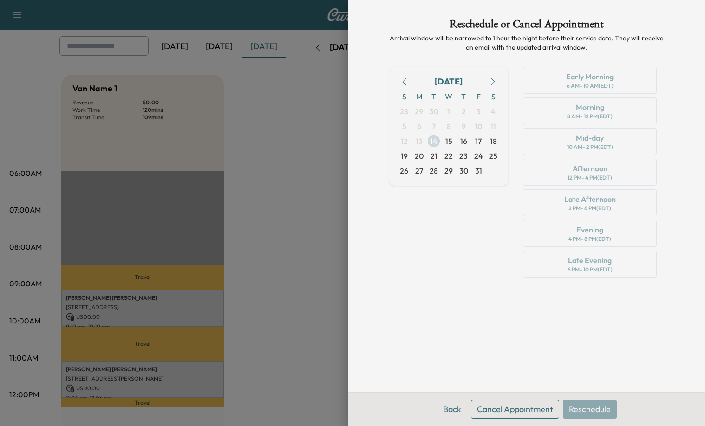
click at [431, 144] on span "14" at bounding box center [433, 141] width 7 height 11
click at [435, 143] on span "14" at bounding box center [433, 141] width 7 height 11
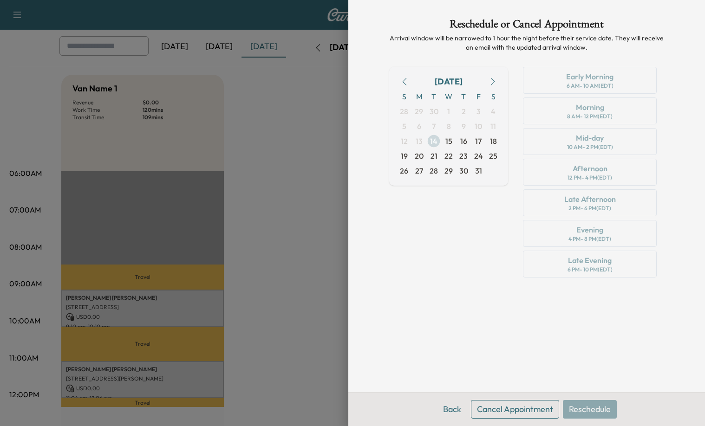
click at [435, 143] on span "14" at bounding box center [433, 141] width 7 height 11
click at [292, 164] on div at bounding box center [352, 213] width 705 height 426
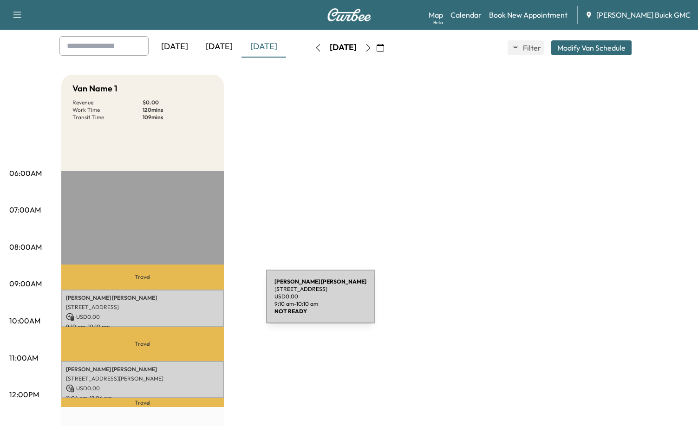
click at [173, 313] on p "USD 0.00" at bounding box center [142, 317] width 153 height 8
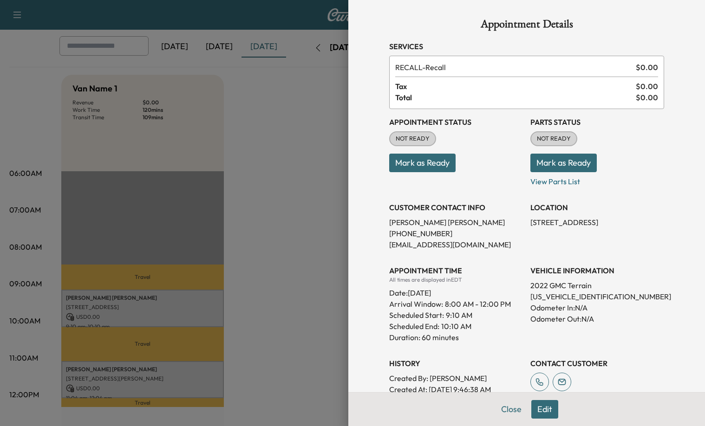
click at [284, 228] on div at bounding box center [352, 213] width 705 height 426
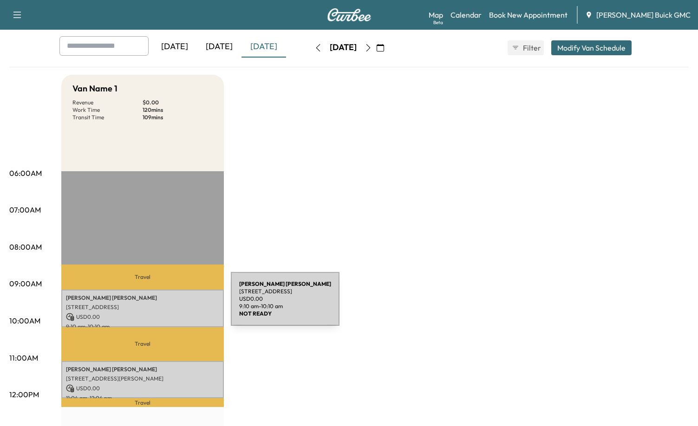
click at [161, 305] on p "[STREET_ADDRESS]" at bounding box center [142, 307] width 153 height 7
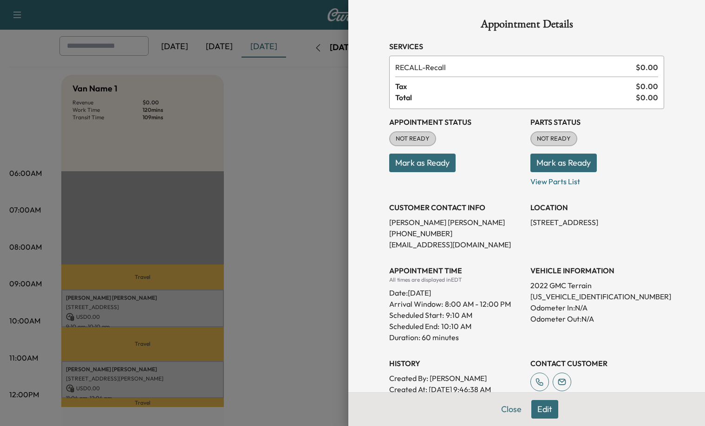
click at [278, 208] on div at bounding box center [352, 213] width 705 height 426
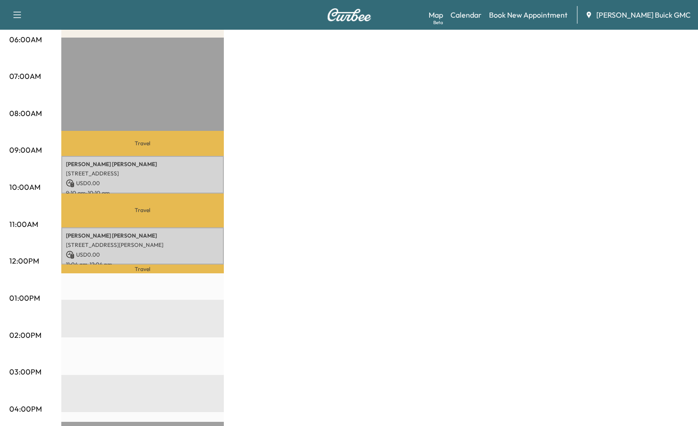
scroll to position [186, 0]
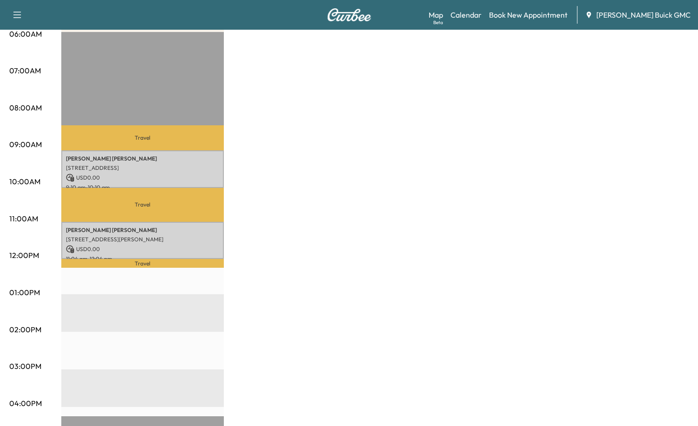
click at [308, 150] on div "Van Name 1 Revenue $ 0.00 Work Time 120 mins Transit Time 109 mins Travel [PERS…" at bounding box center [374, 283] width 627 height 697
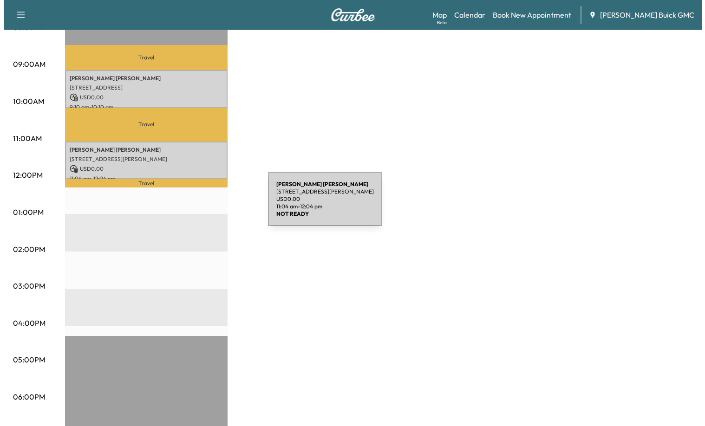
scroll to position [279, 0]
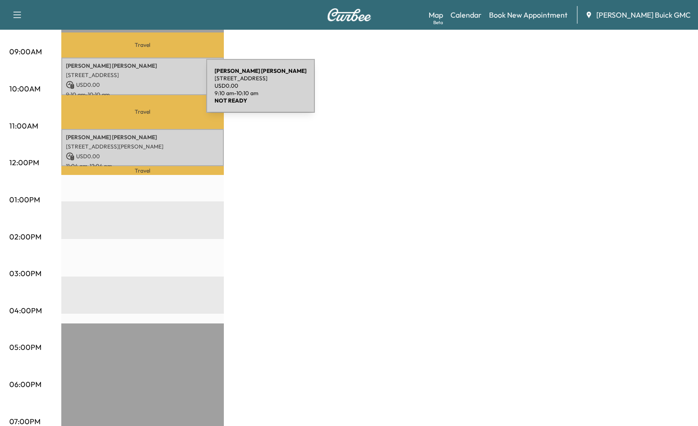
click at [138, 74] on p "[STREET_ADDRESS]" at bounding box center [142, 75] width 153 height 7
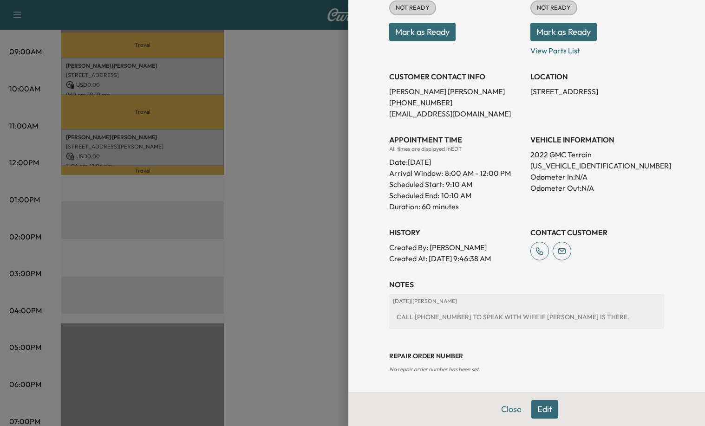
click at [544, 405] on button "Edit" at bounding box center [544, 409] width 27 height 19
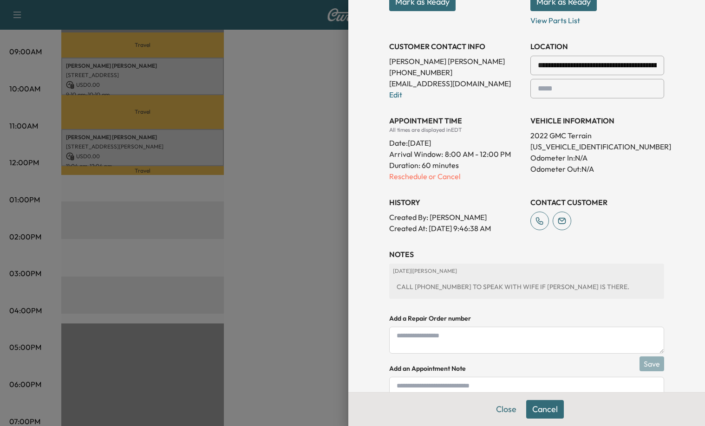
scroll to position [197, 0]
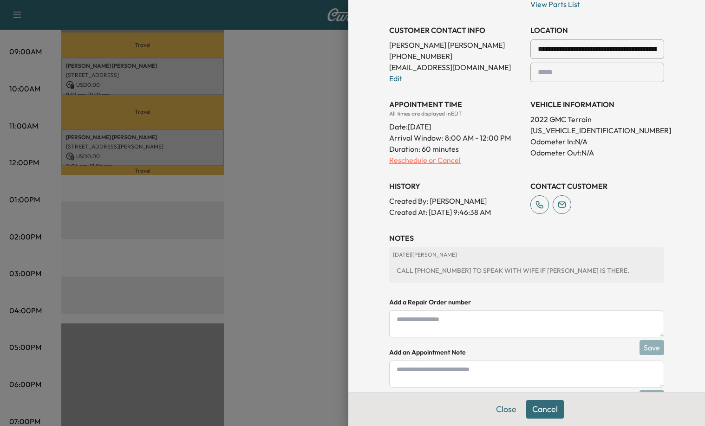
click at [431, 159] on p "Reschedule or Cancel" at bounding box center [456, 160] width 134 height 11
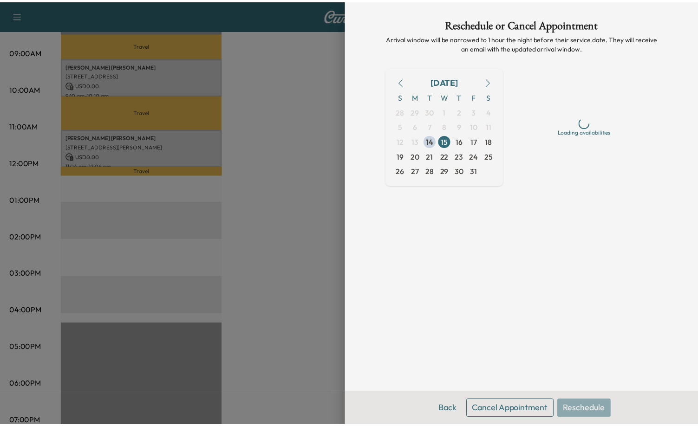
scroll to position [0, 0]
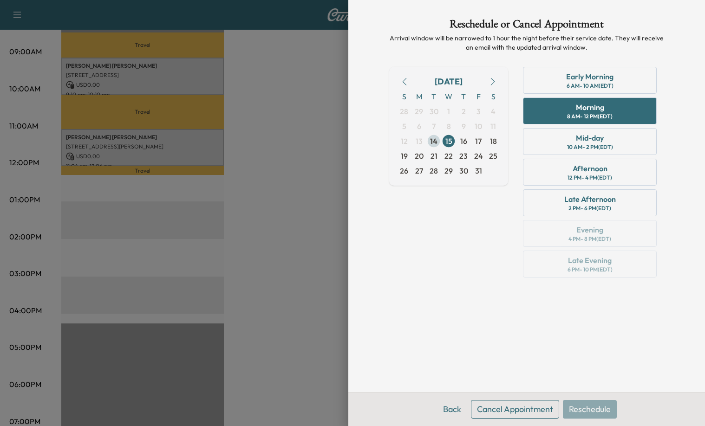
click at [434, 140] on span "14" at bounding box center [433, 141] width 7 height 11
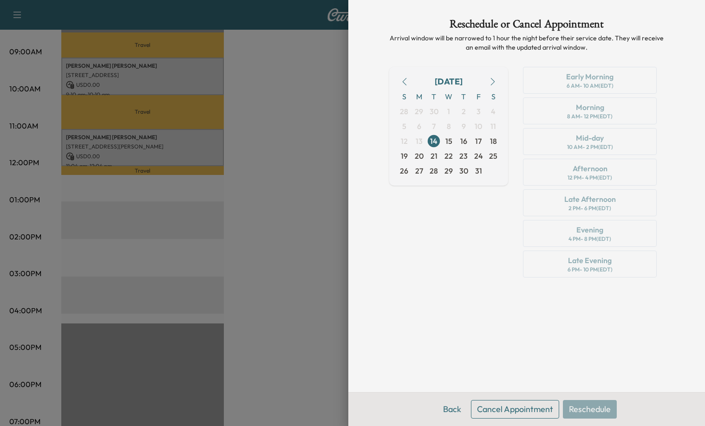
click at [595, 113] on div "Early Morning 6 AM - 10 AM (EDT) Morning 8 AM - 12 PM (EDT) Mid-day 10 AM - 2 P…" at bounding box center [589, 174] width 149 height 215
click at [536, 242] on div "Early Morning 6 AM - 10 AM (EDT) Morning 8 AM - 12 PM (EDT) Mid-day 10 AM - 2 P…" at bounding box center [589, 174] width 149 height 215
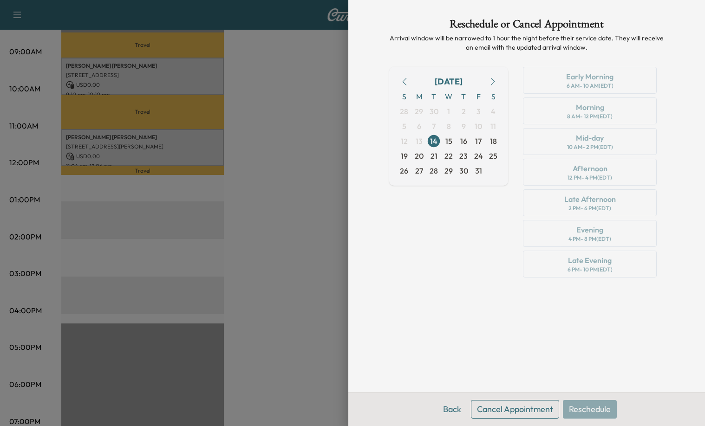
click at [267, 152] on div at bounding box center [352, 213] width 705 height 426
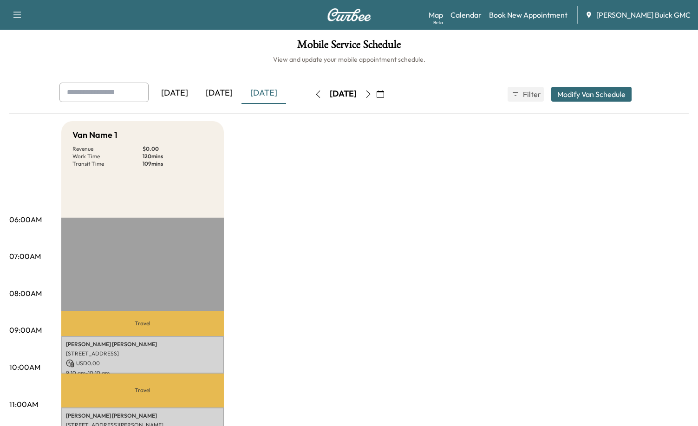
click at [217, 89] on div "[DATE]" at bounding box center [219, 93] width 45 height 21
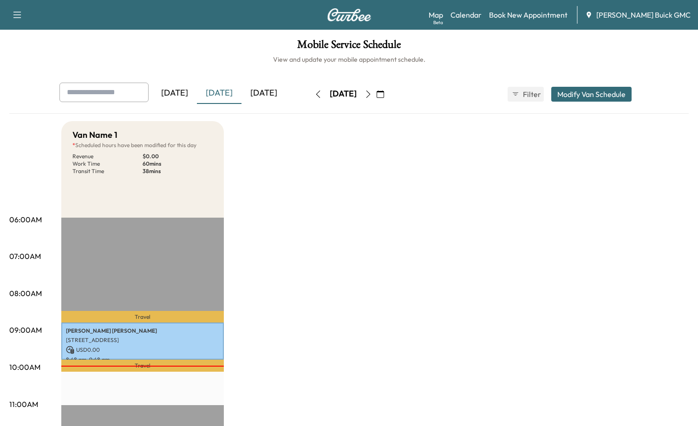
click at [261, 91] on div "[DATE]" at bounding box center [263, 93] width 45 height 21
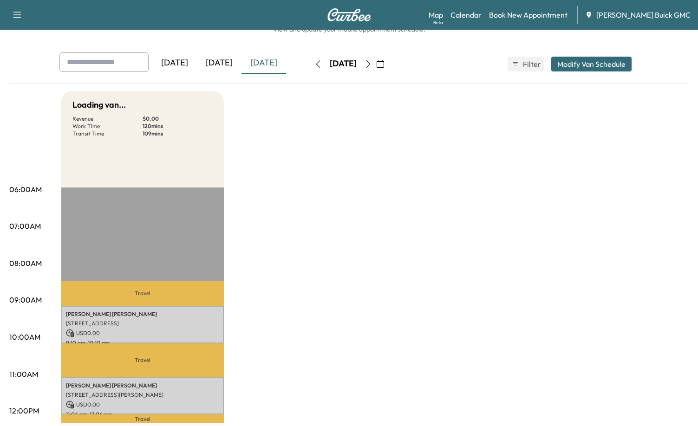
scroll to position [46, 0]
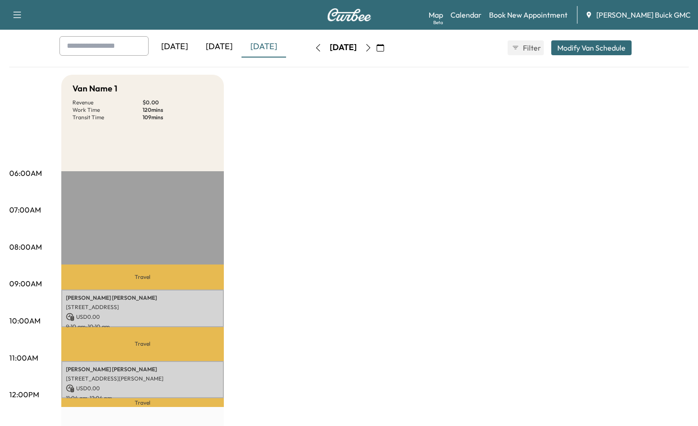
drag, startPoint x: 238, startPoint y: 210, endPoint x: 311, endPoint y: 229, distance: 75.9
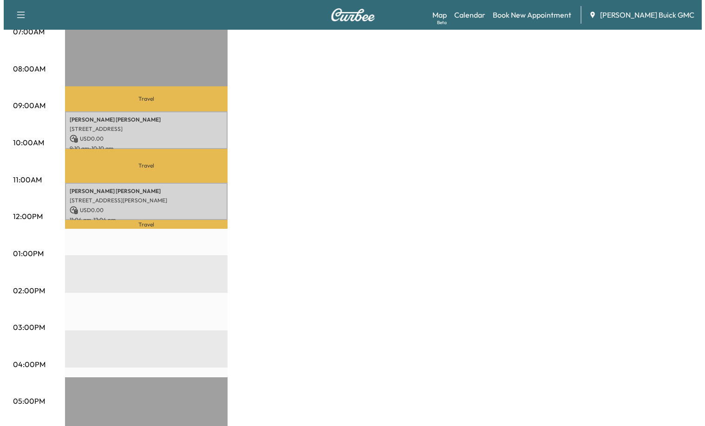
scroll to position [232, 0]
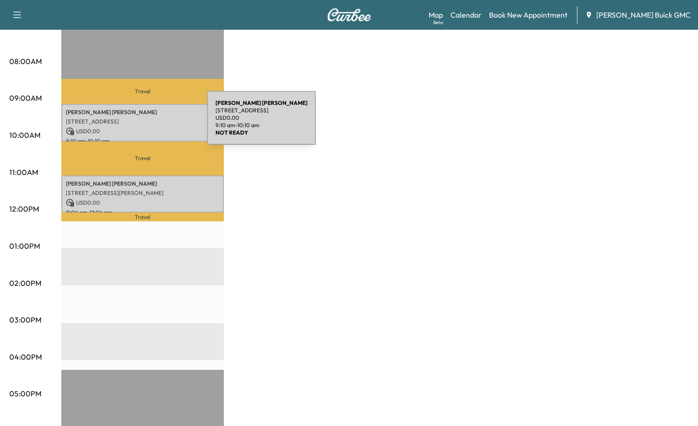
click at [137, 124] on p "[STREET_ADDRESS]" at bounding box center [142, 121] width 153 height 7
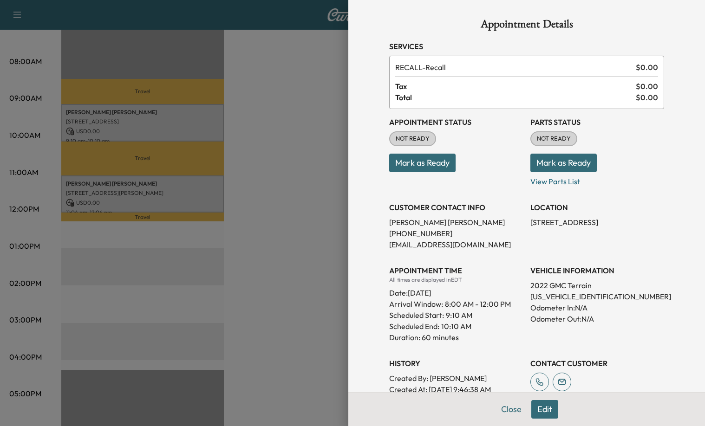
click at [540, 409] on button "Edit" at bounding box center [544, 409] width 27 height 19
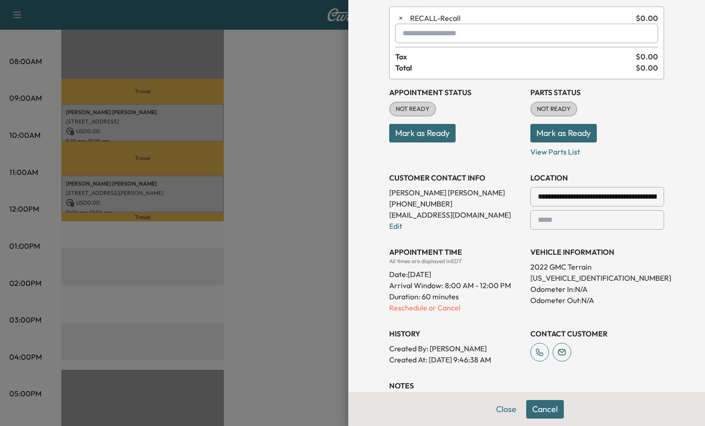
scroll to position [228, 0]
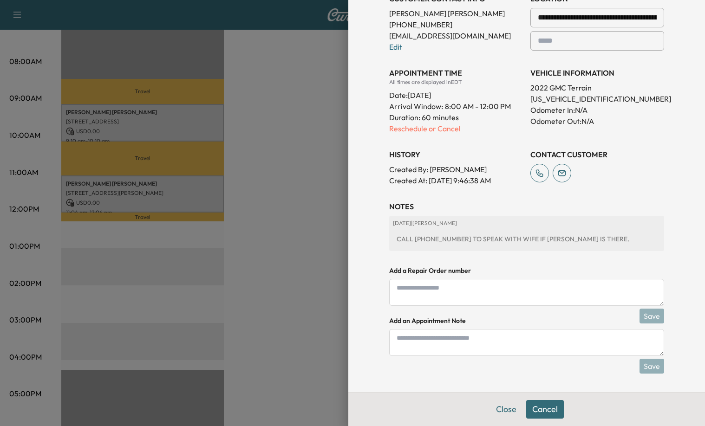
click at [422, 130] on p "Reschedule or Cancel" at bounding box center [456, 128] width 134 height 11
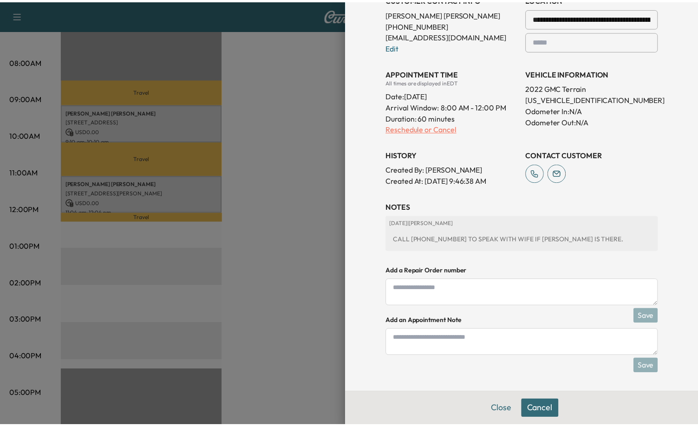
scroll to position [0, 0]
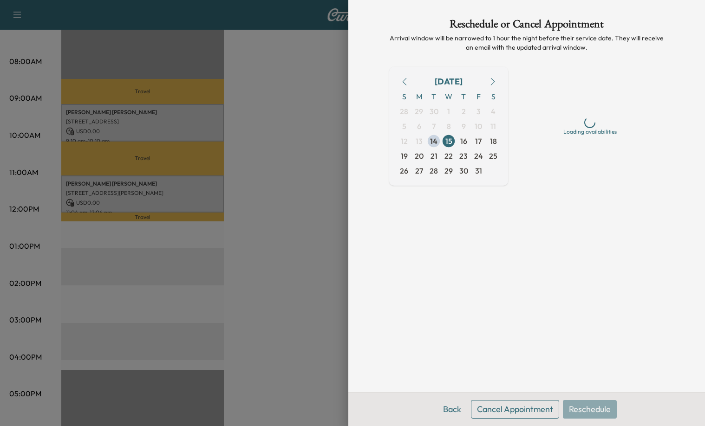
click at [516, 411] on button "Cancel Appointment" at bounding box center [515, 409] width 88 height 19
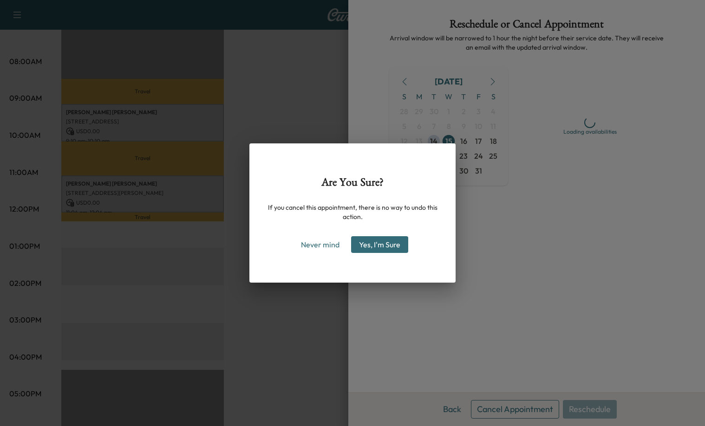
click at [379, 249] on button "Yes, I'm Sure" at bounding box center [379, 244] width 57 height 17
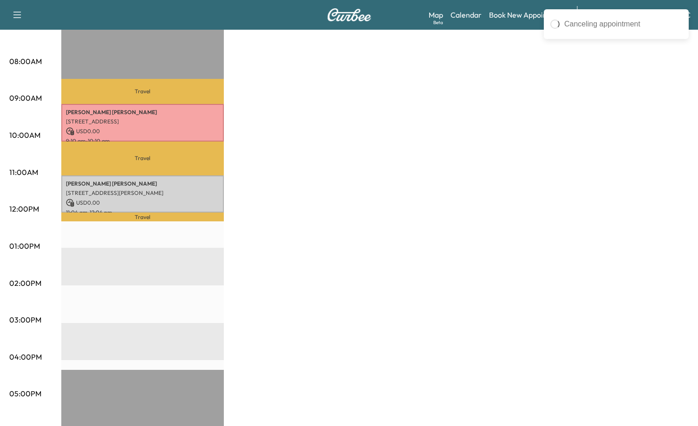
click at [380, 249] on div "Van Name 1 Revenue $ 0.00 Work Time 120 mins Transit Time 109 mins Travel [PERS…" at bounding box center [374, 237] width 627 height 697
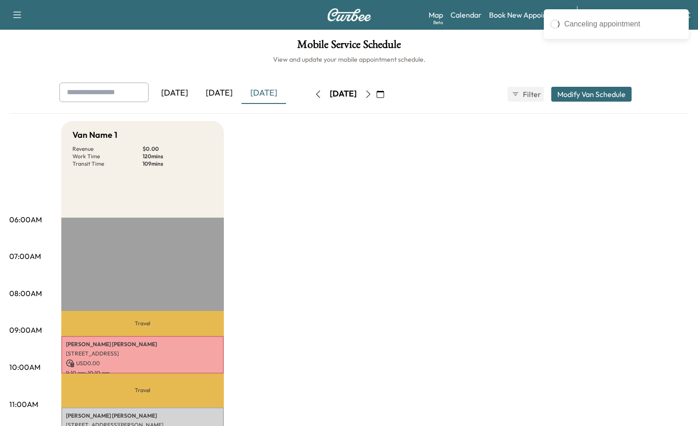
click at [277, 87] on div "[DATE]" at bounding box center [263, 93] width 45 height 21
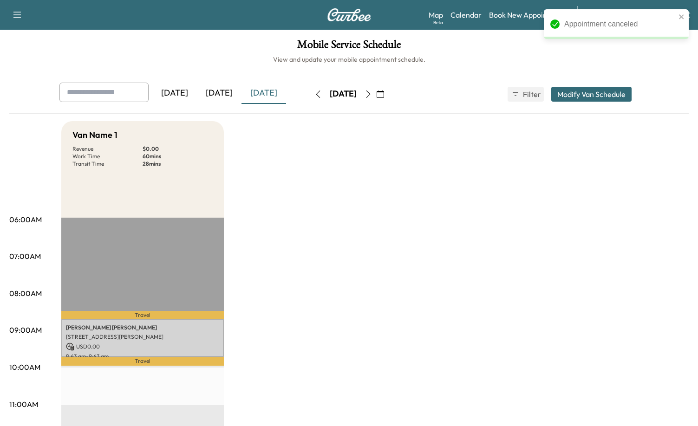
click at [168, 89] on div "[DATE]" at bounding box center [174, 93] width 45 height 21
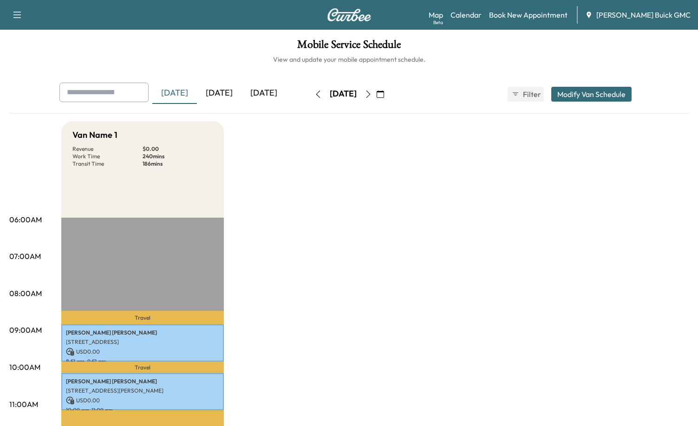
click at [267, 96] on div "[DATE]" at bounding box center [263, 93] width 45 height 21
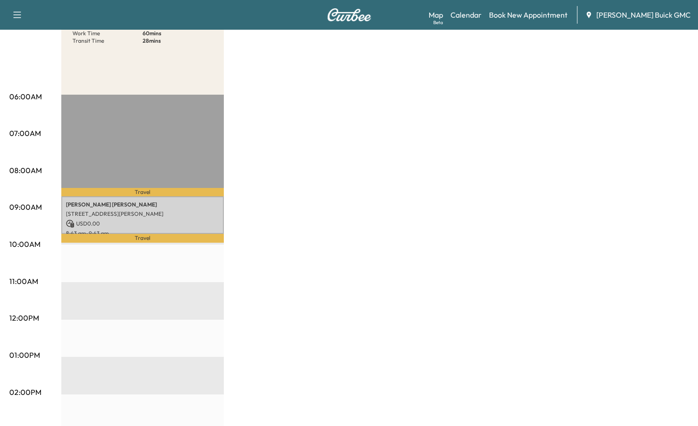
scroll to position [139, 0]
